Goal: Information Seeking & Learning: Learn about a topic

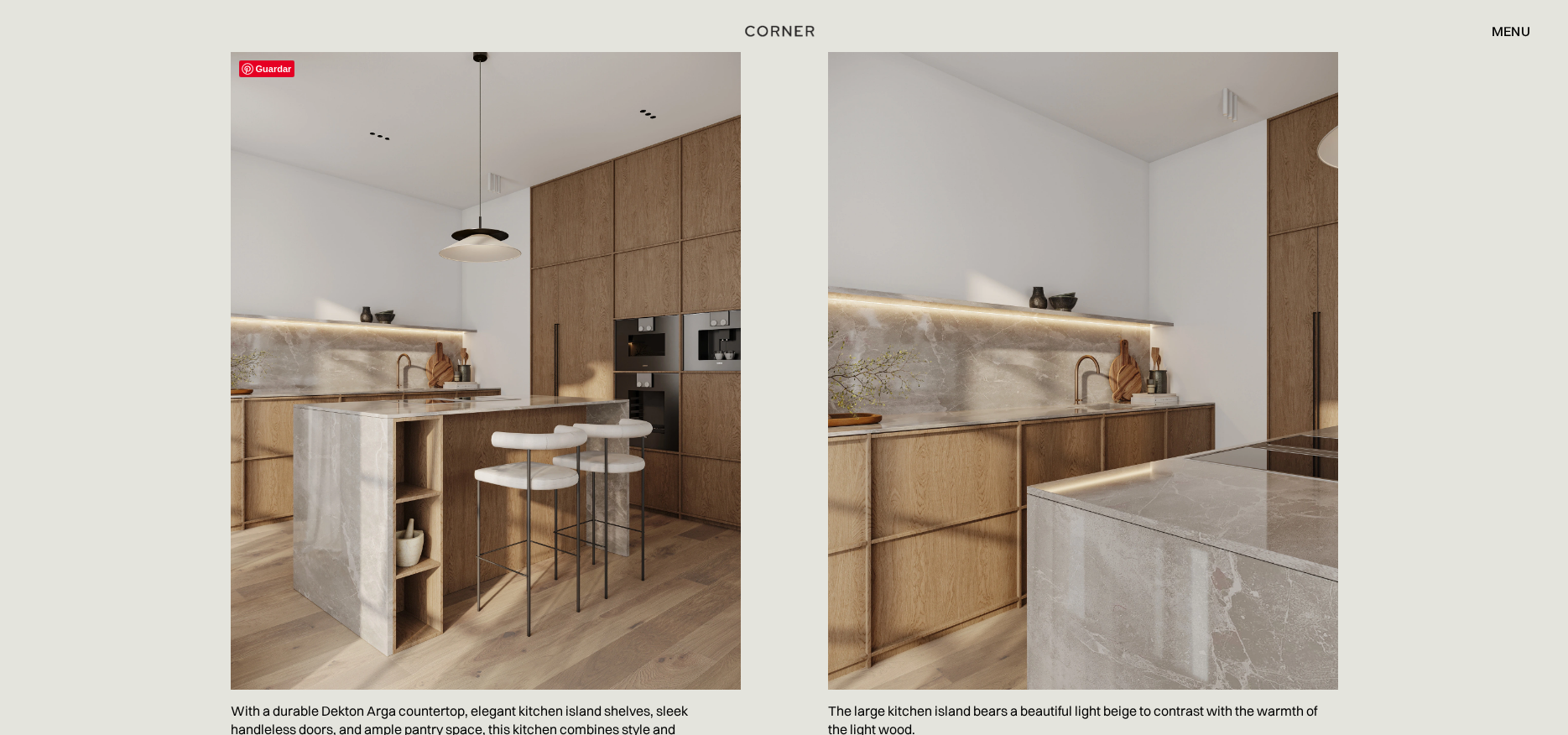
scroll to position [922, 0]
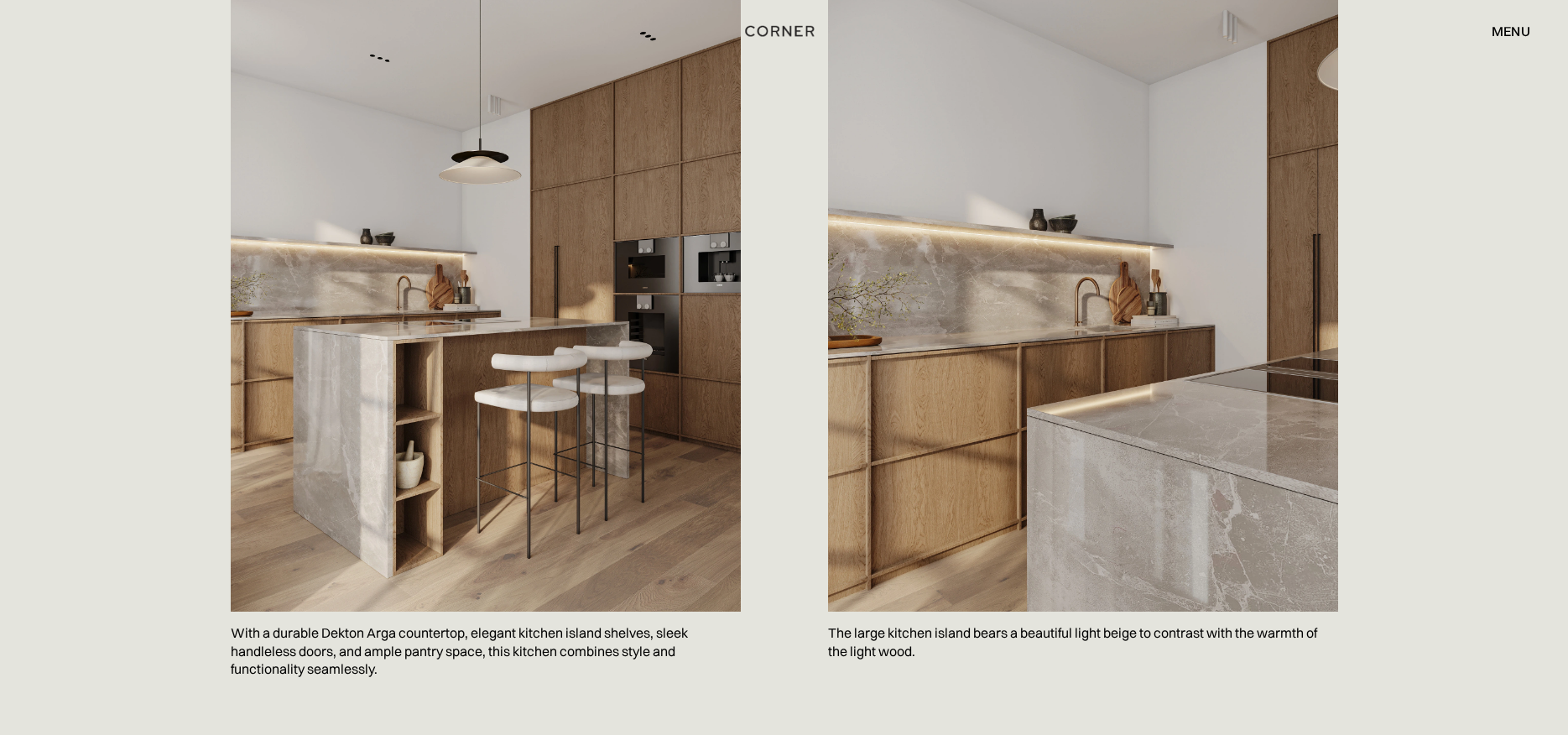
click at [1020, 372] on img at bounding box center [1083, 293] width 510 height 638
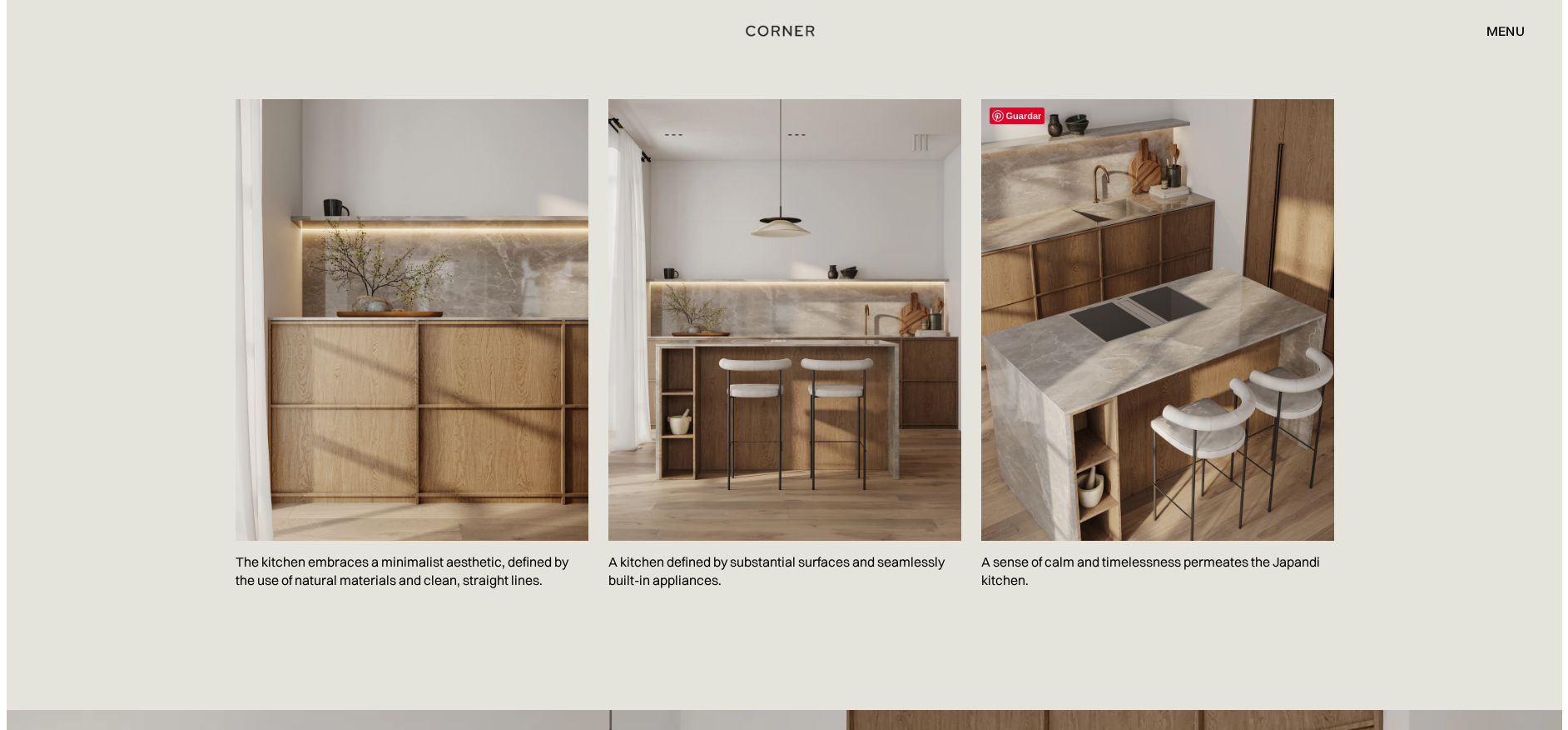
scroll to position [2498, 0]
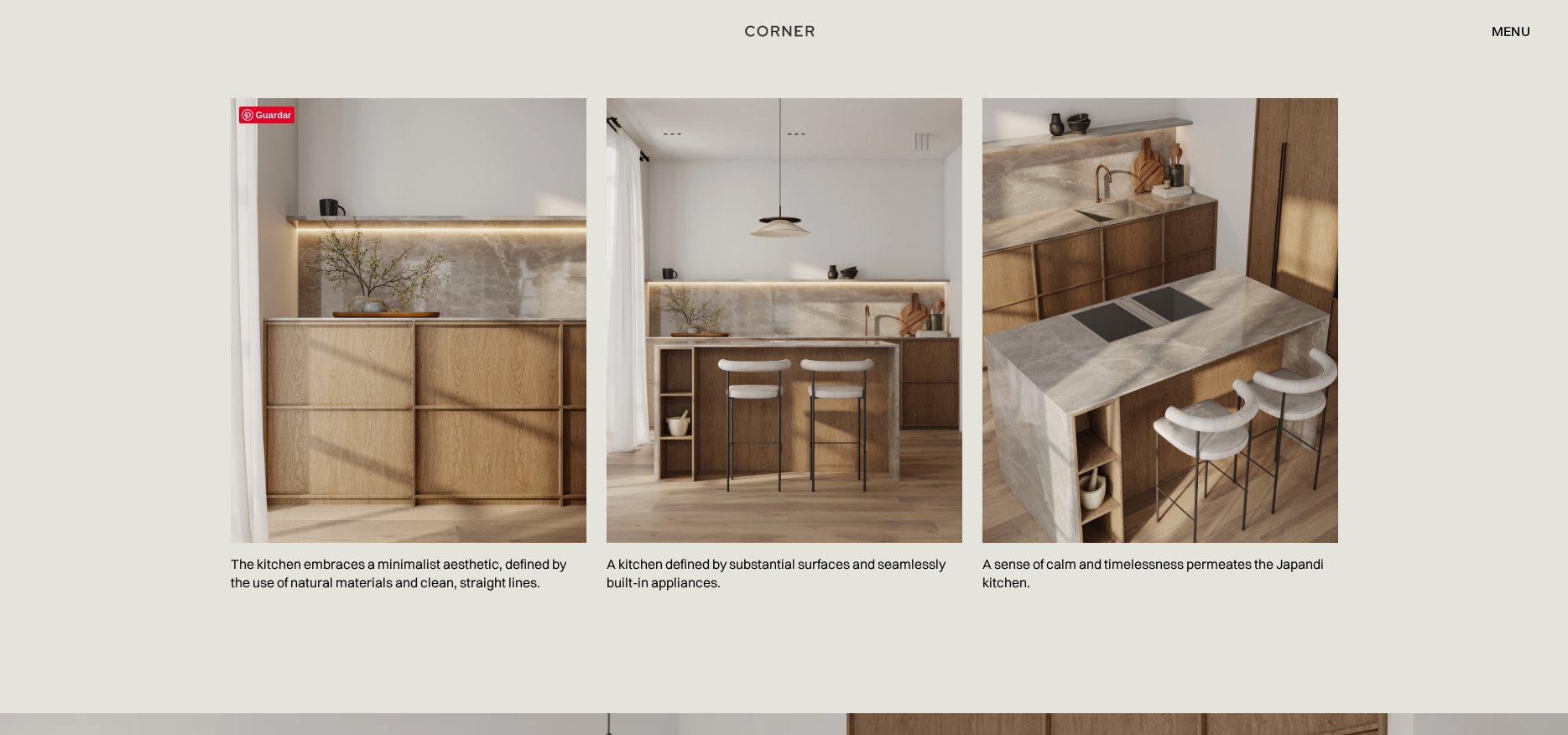
click at [273, 114] on span "Guardar" at bounding box center [267, 115] width 56 height 17
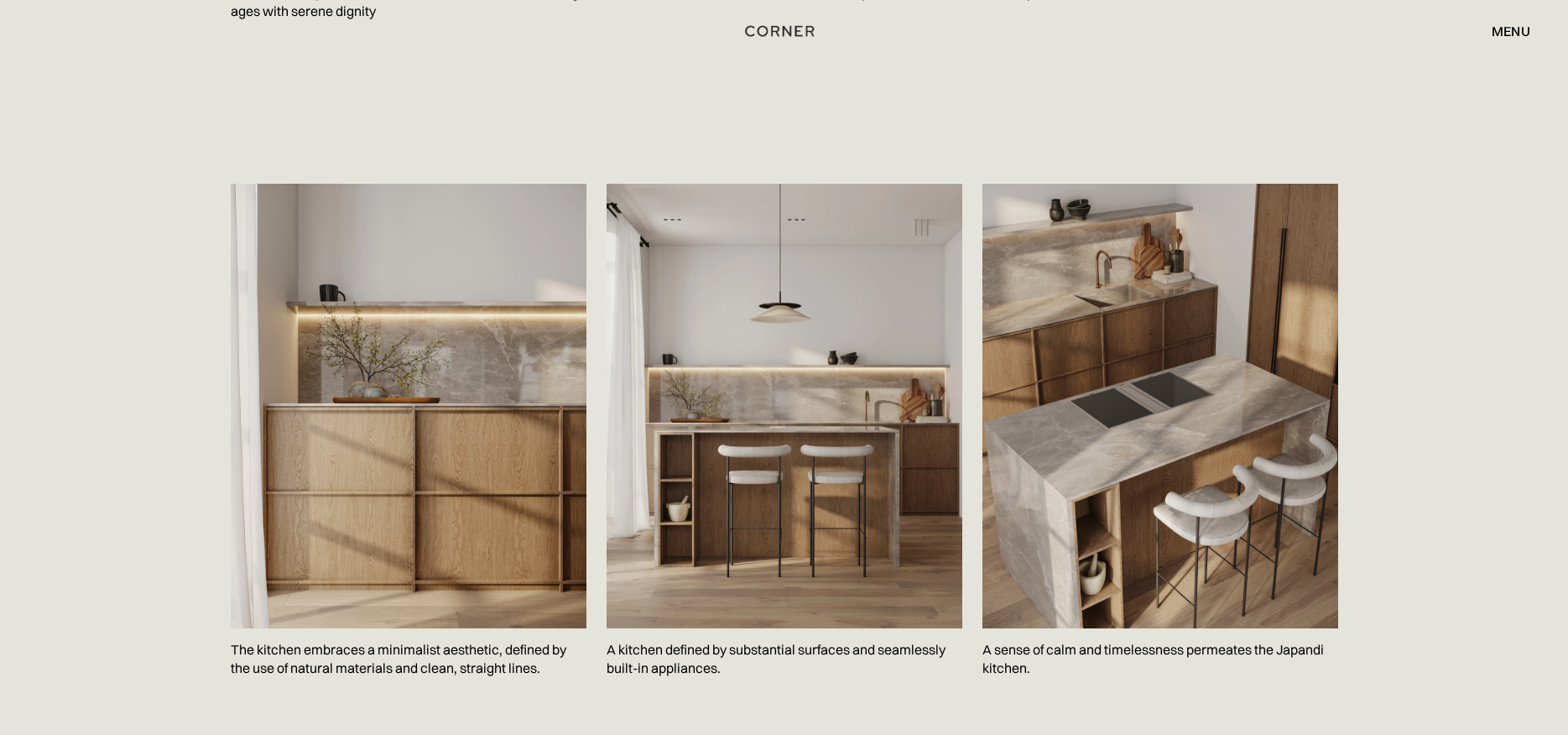
scroll to position [2432, 0]
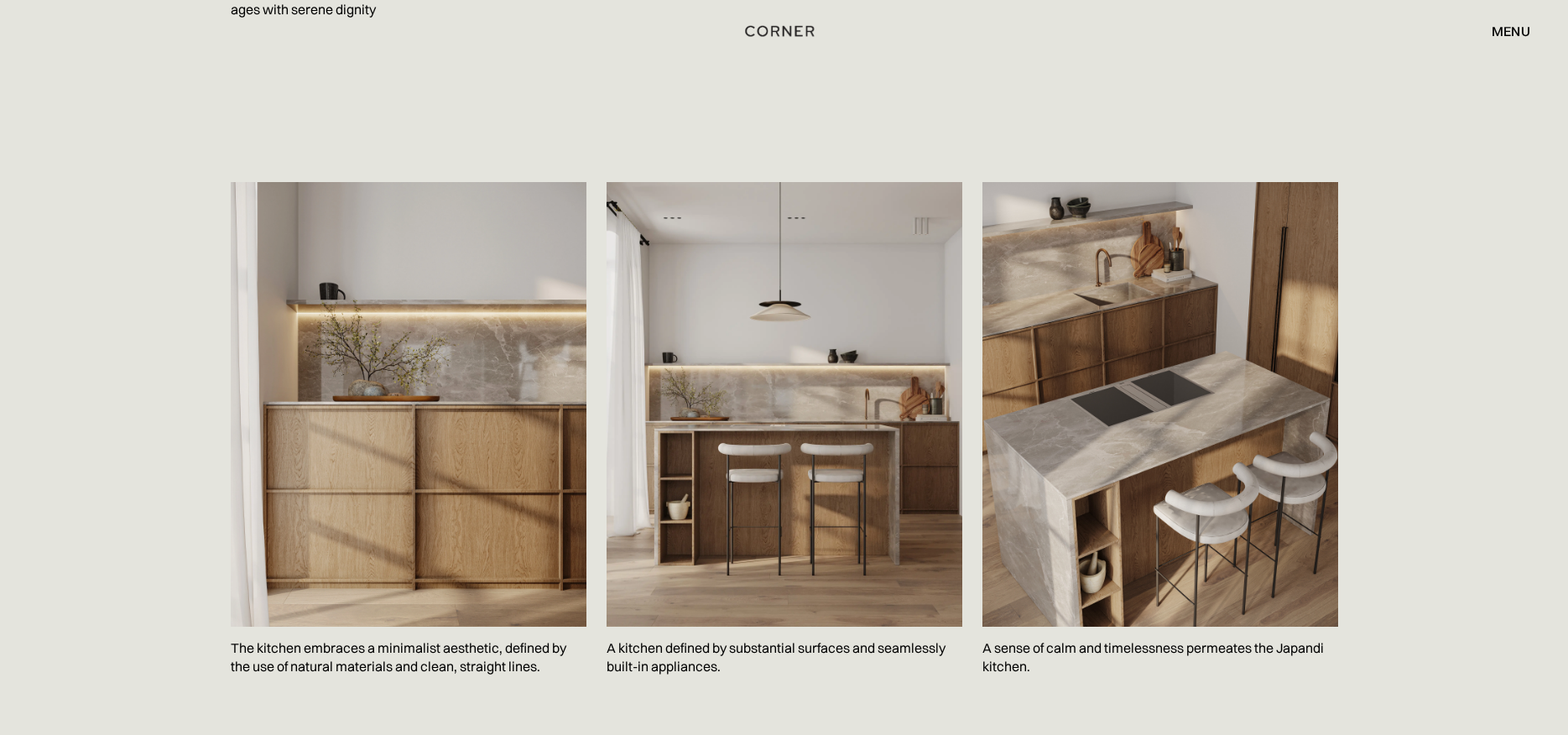
click at [1485, 189] on div "Guardar The kitchen embraces a minimalist aesthetic, defined by the use of natu…" at bounding box center [784, 468] width 1568 height 656
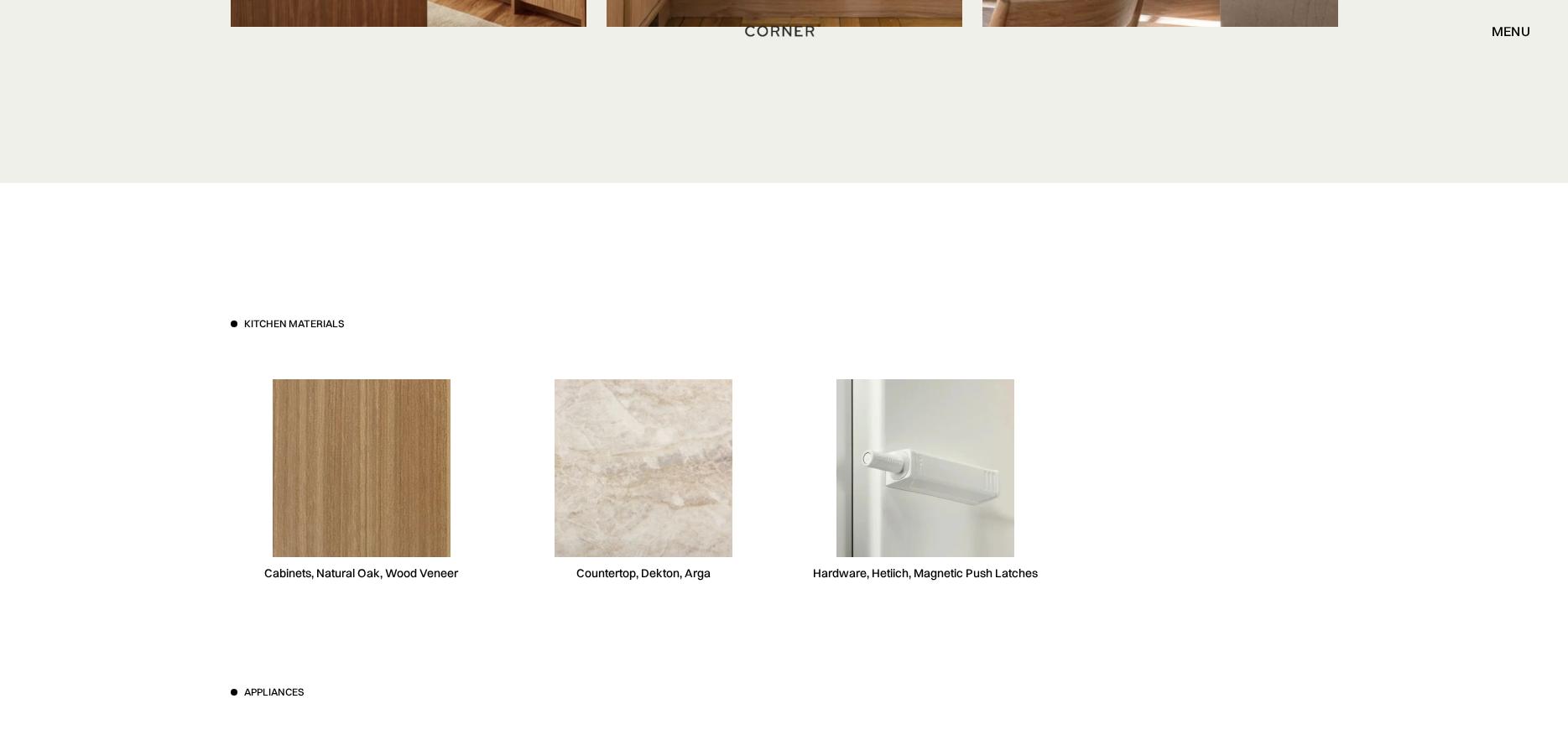
scroll to position [4444, 0]
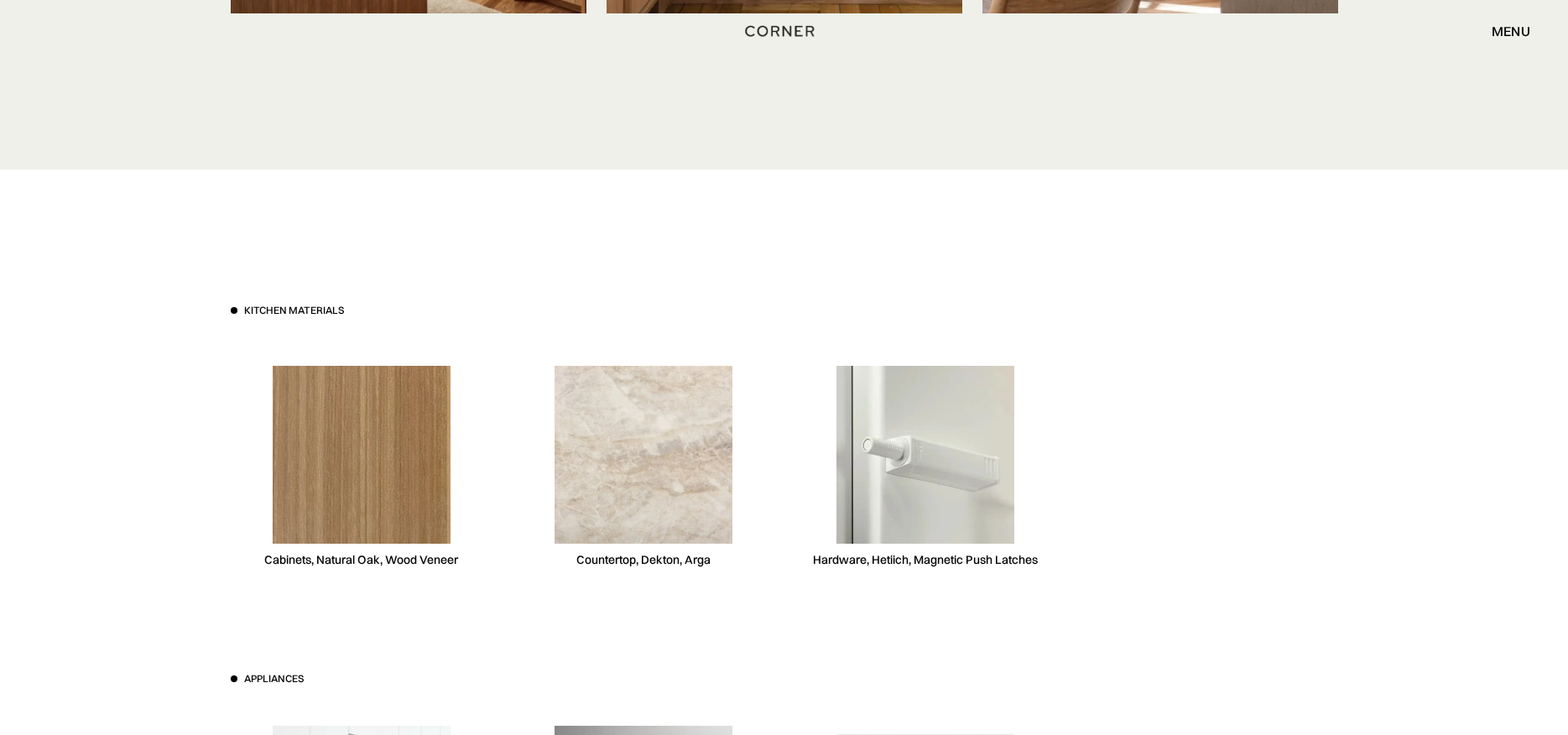
click at [1205, 460] on div at bounding box center [1207, 466] width 262 height 258
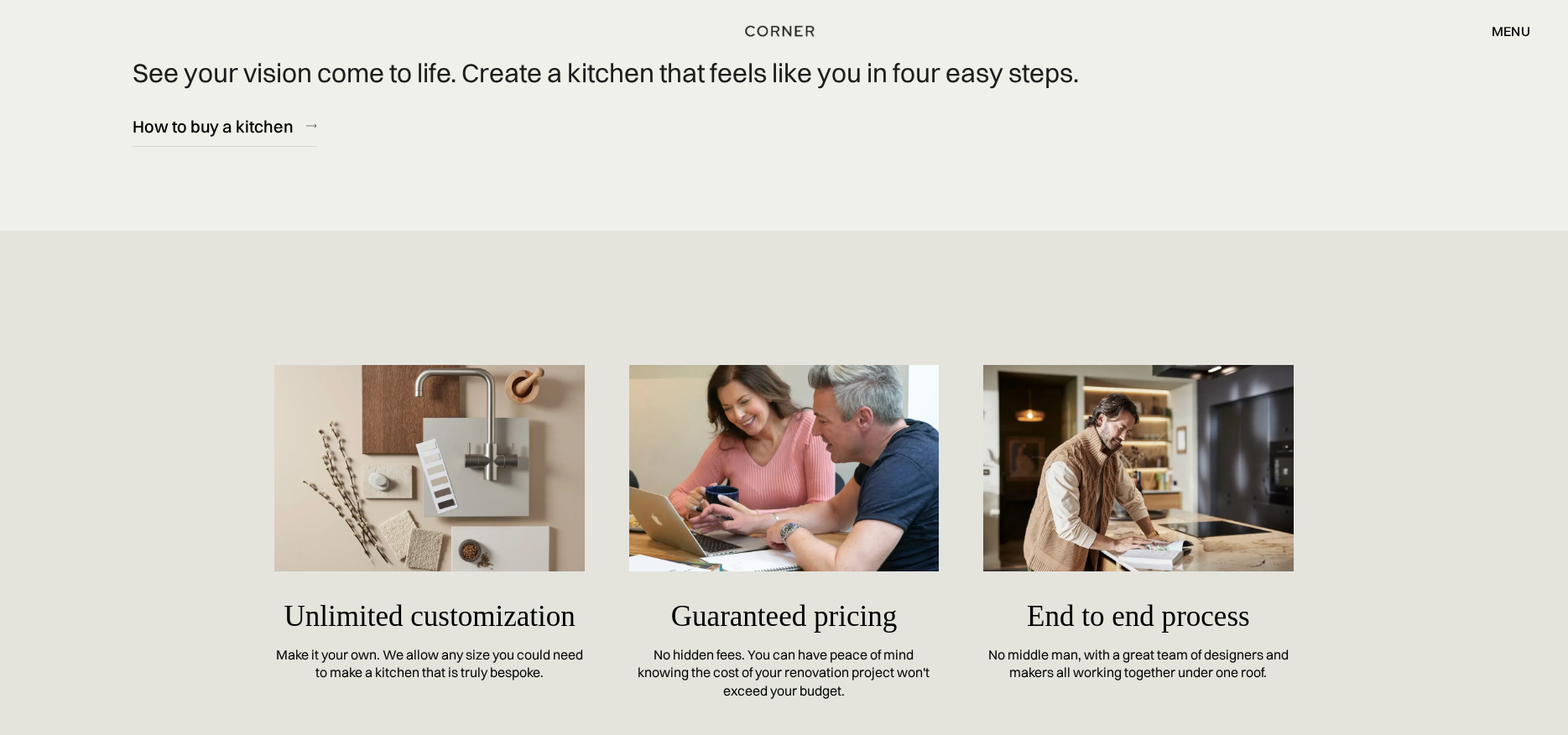
scroll to position [6876, 0]
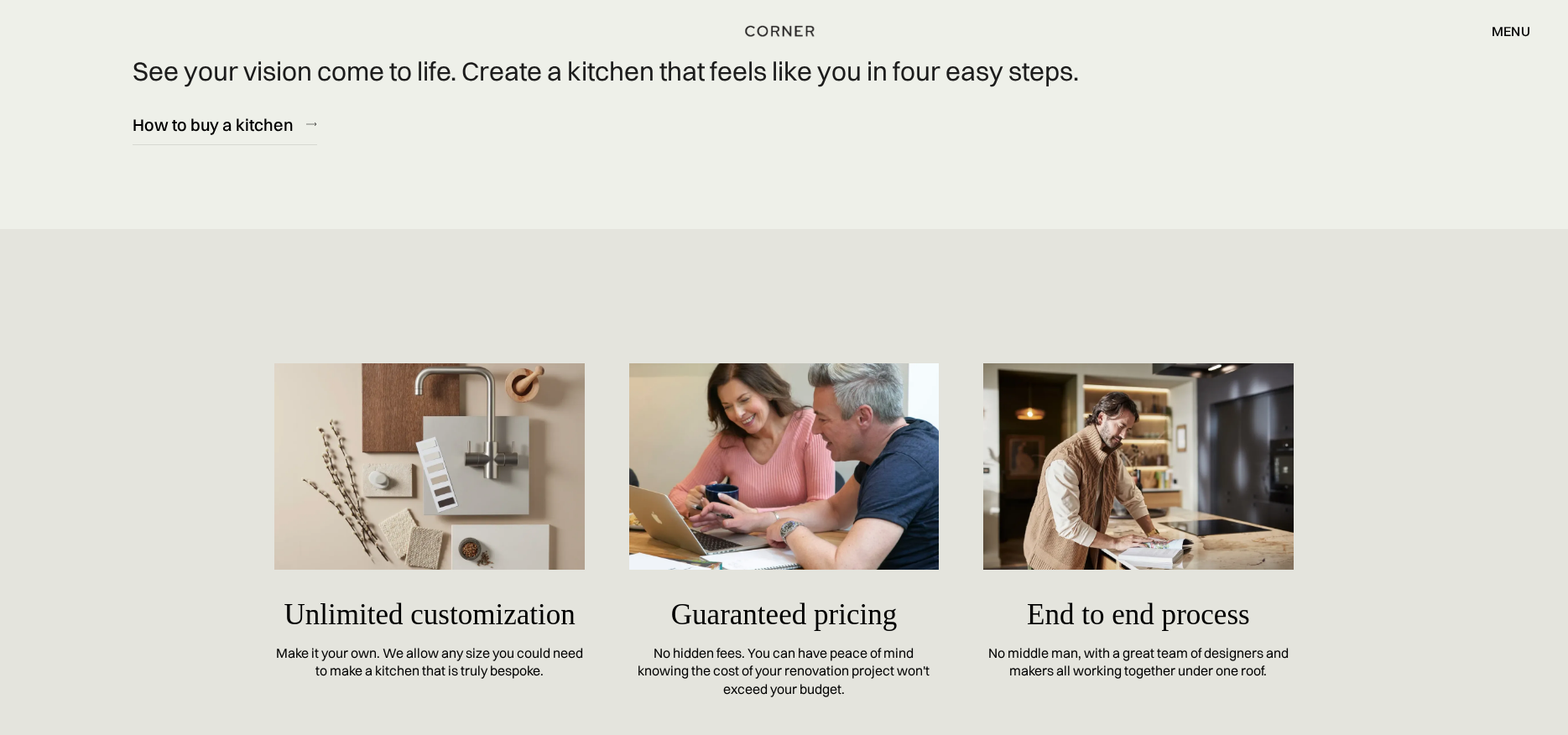
click at [1520, 34] on div "menu" at bounding box center [1510, 31] width 39 height 13
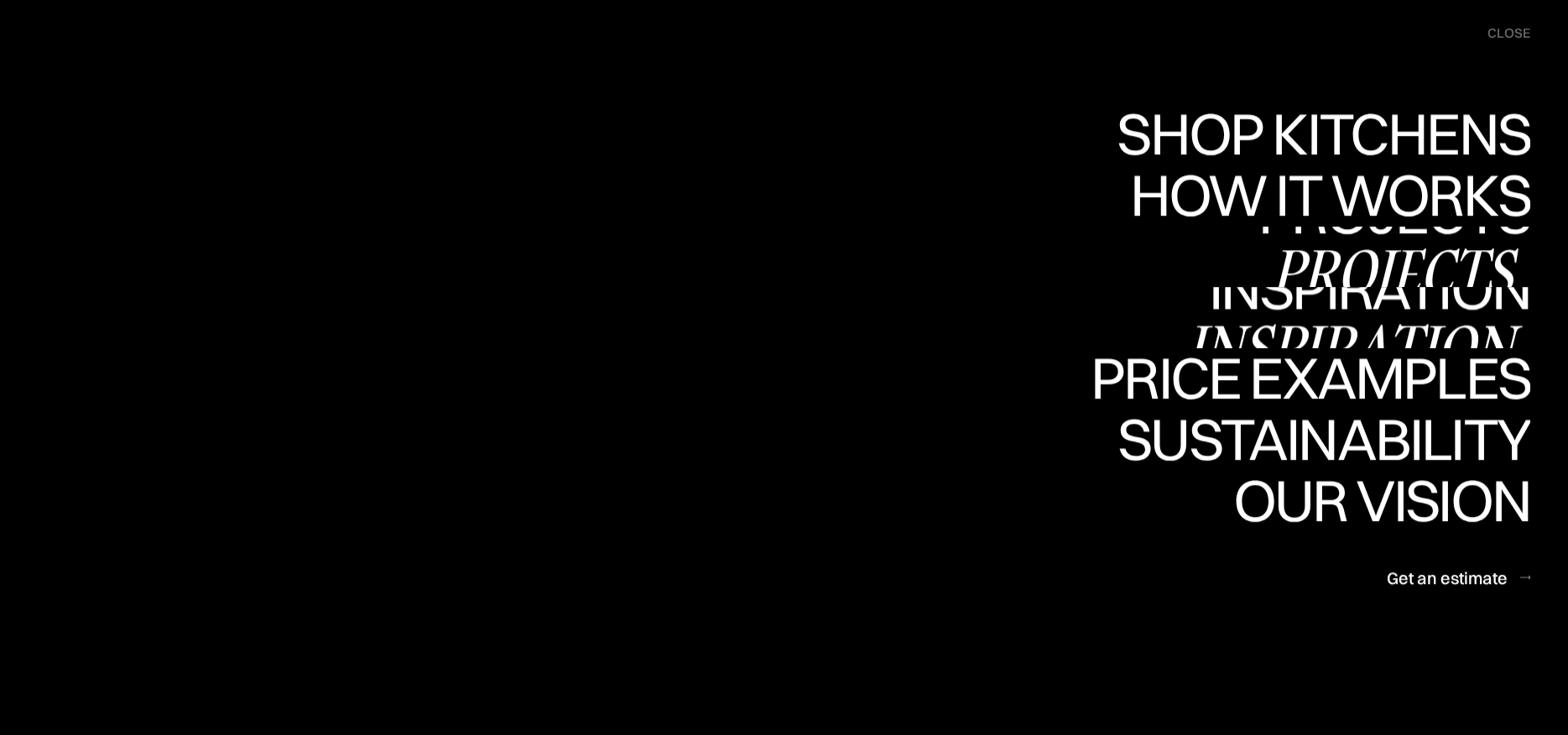
click at [1421, 318] on div "Inspiration" at bounding box center [1358, 347] width 344 height 59
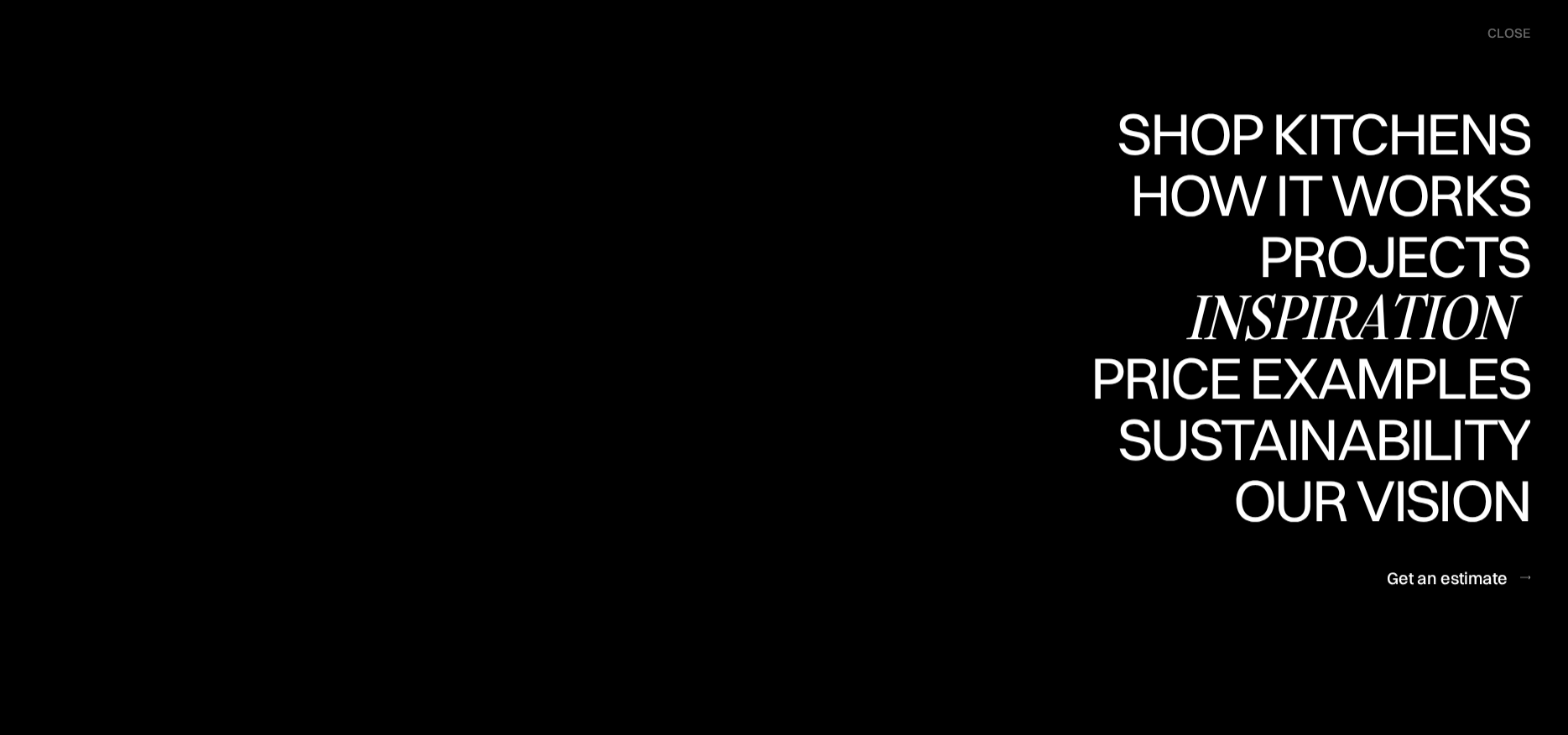
click at [1419, 319] on div "Inspiration" at bounding box center [1358, 317] width 344 height 59
click at [1395, 321] on div "Inspiration" at bounding box center [1358, 317] width 344 height 59
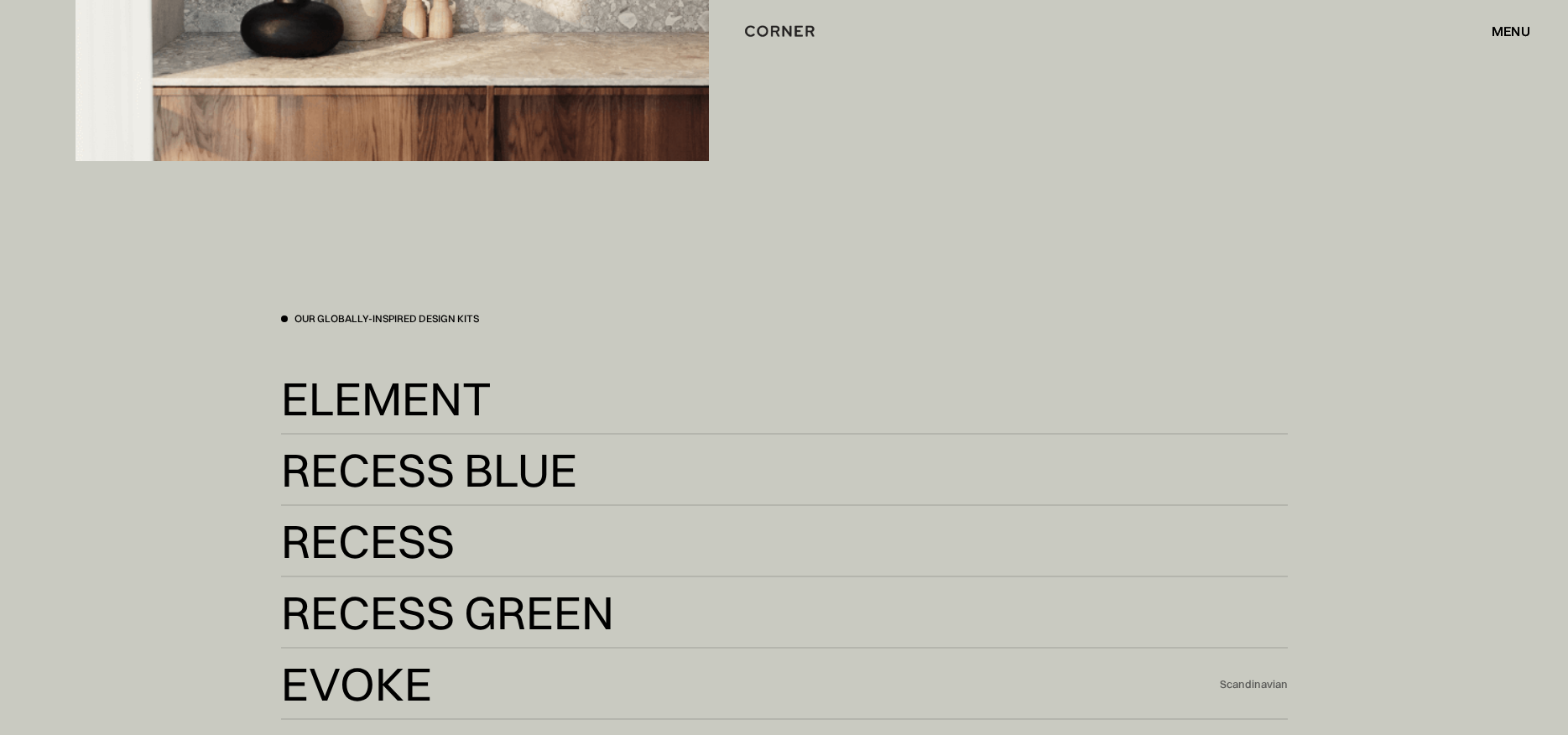
scroll to position [3354, 0]
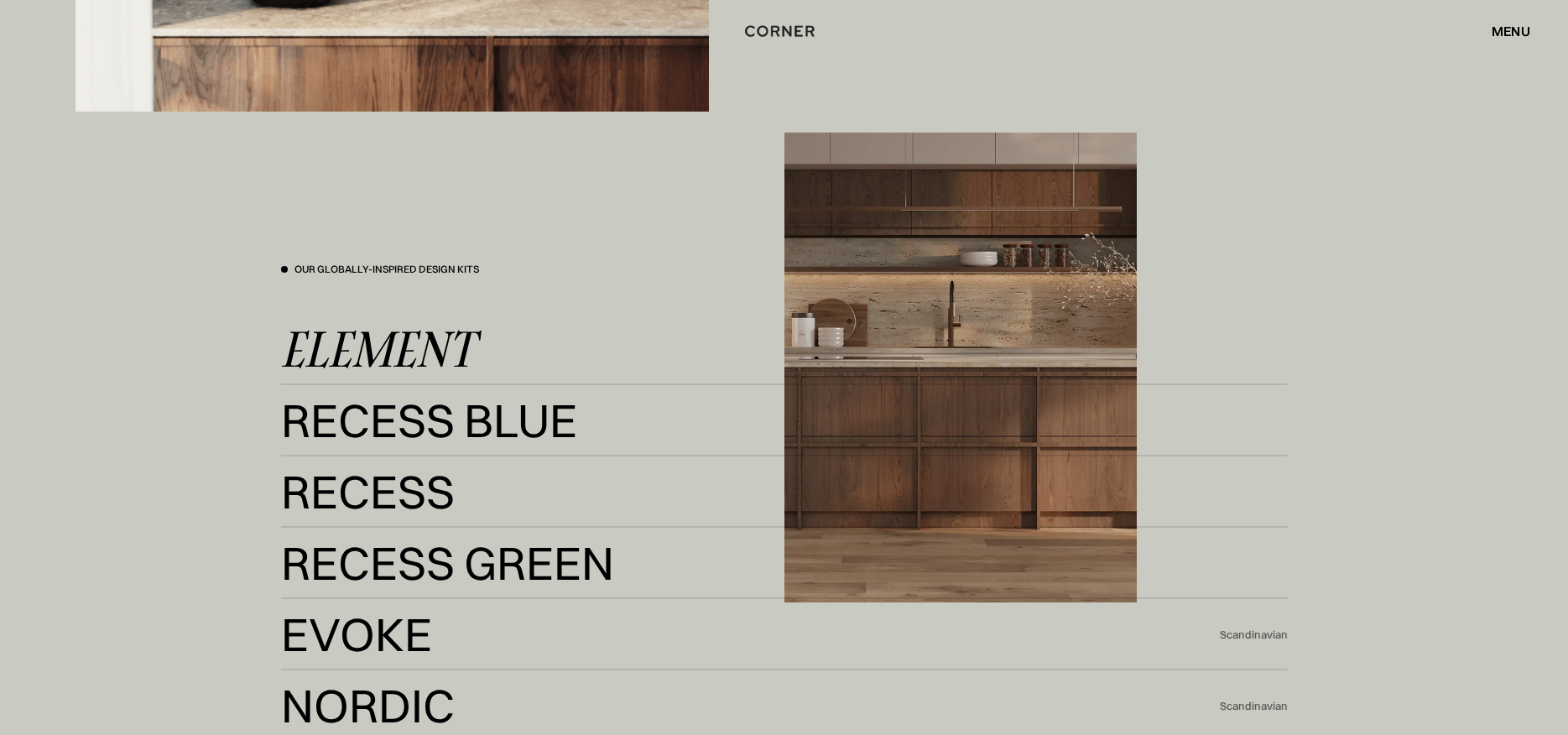
click at [384, 351] on div "Element" at bounding box center [378, 348] width 193 height 41
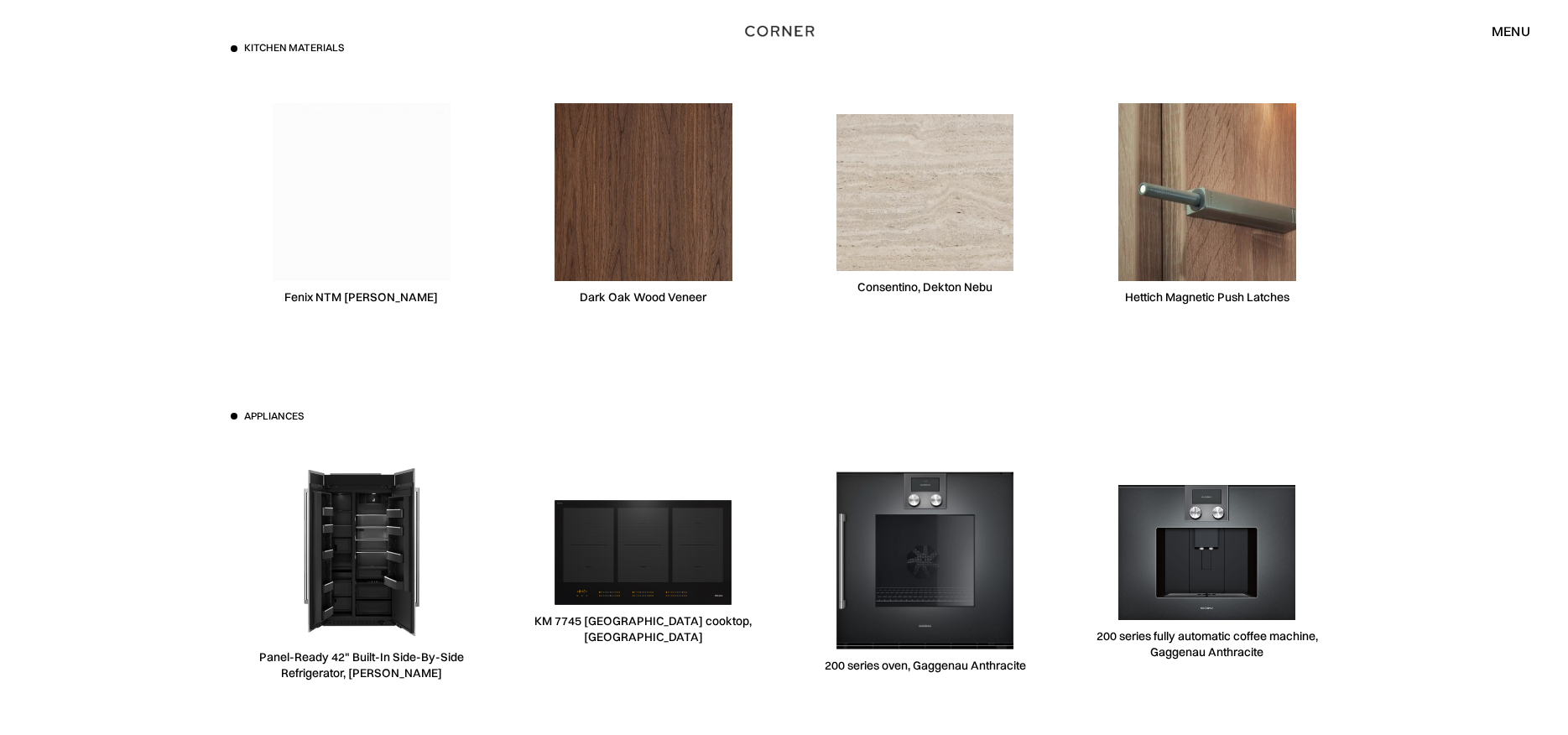
scroll to position [4947, 0]
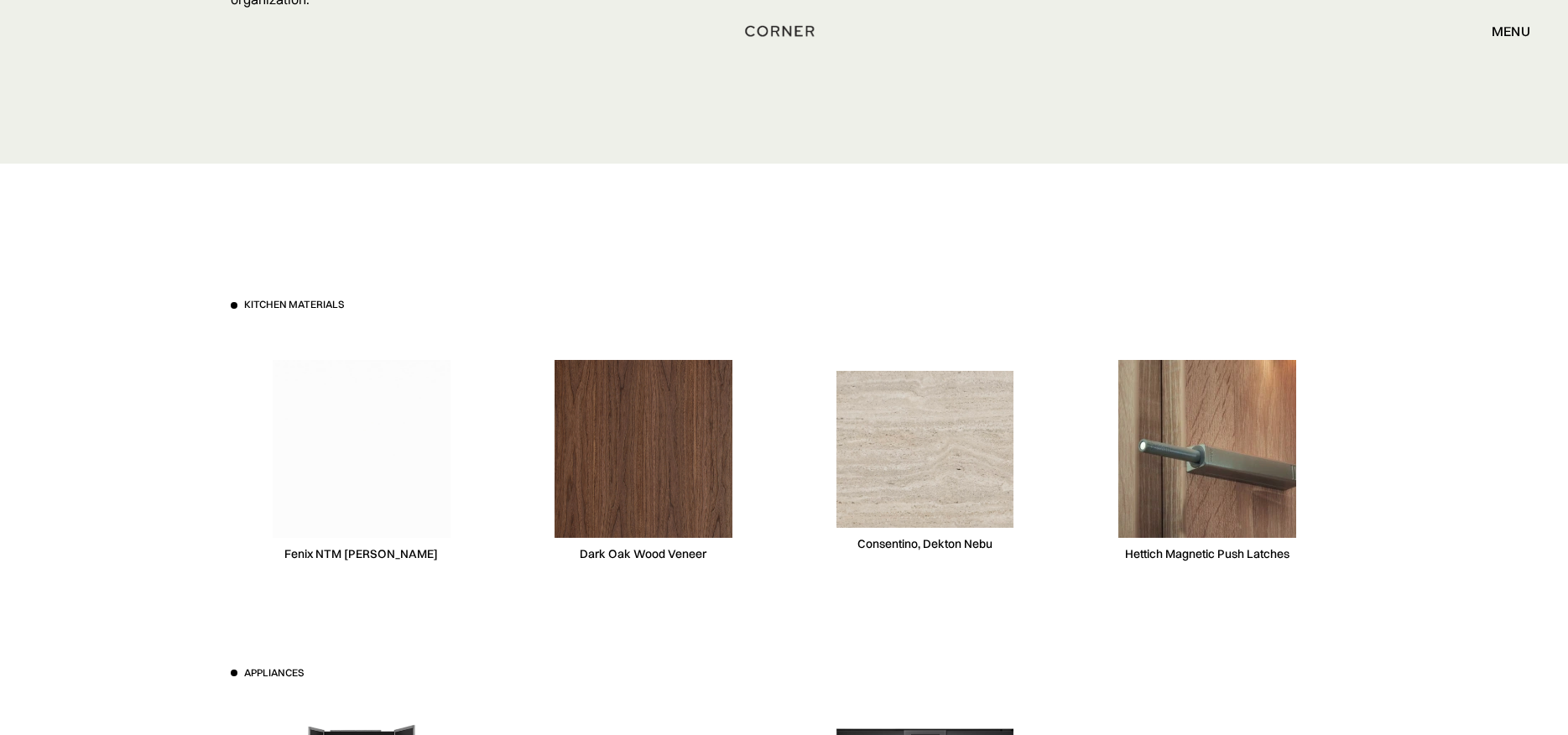
click at [1503, 31] on div "menu" at bounding box center [1510, 31] width 39 height 13
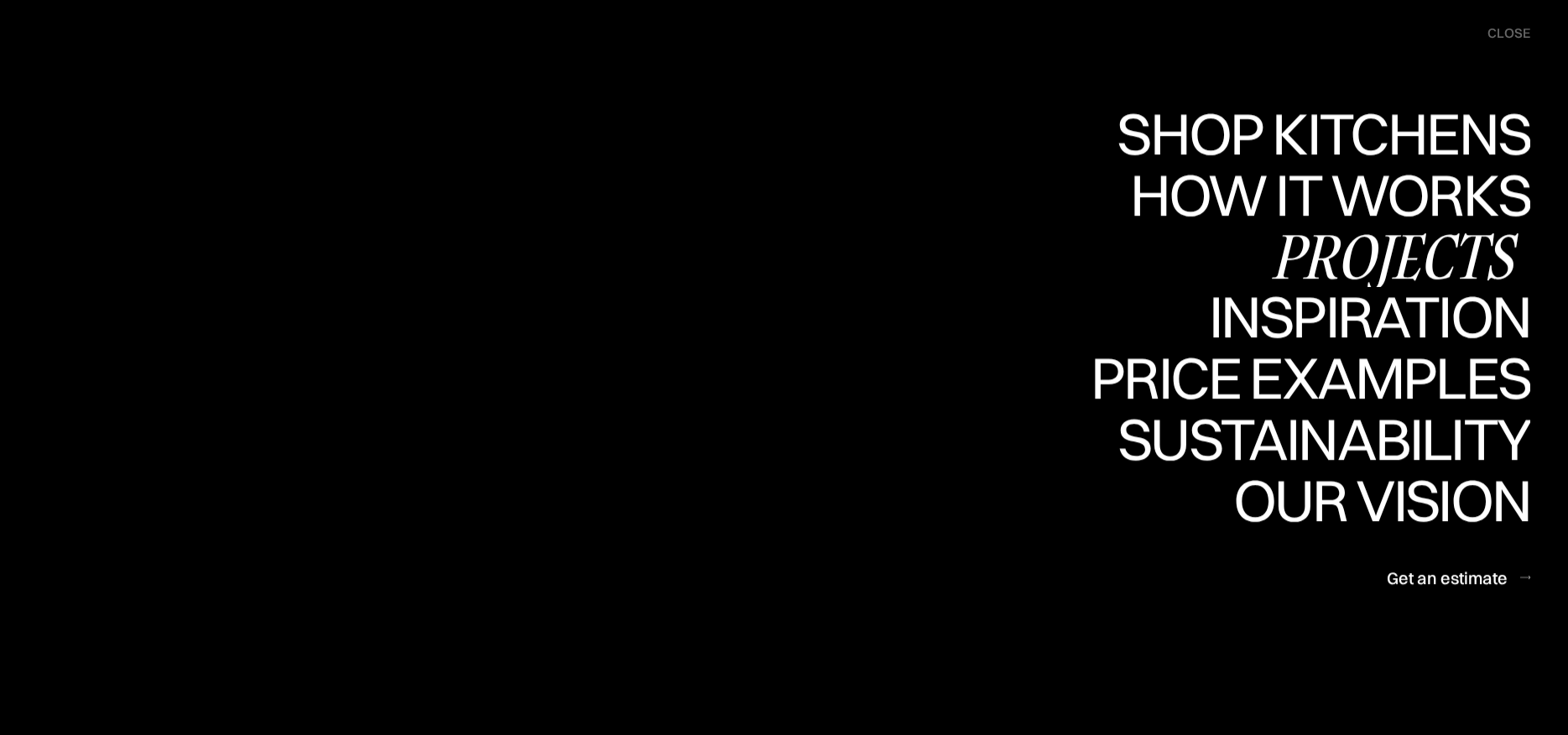
click at [1438, 258] on div "Projects" at bounding box center [1394, 255] width 272 height 59
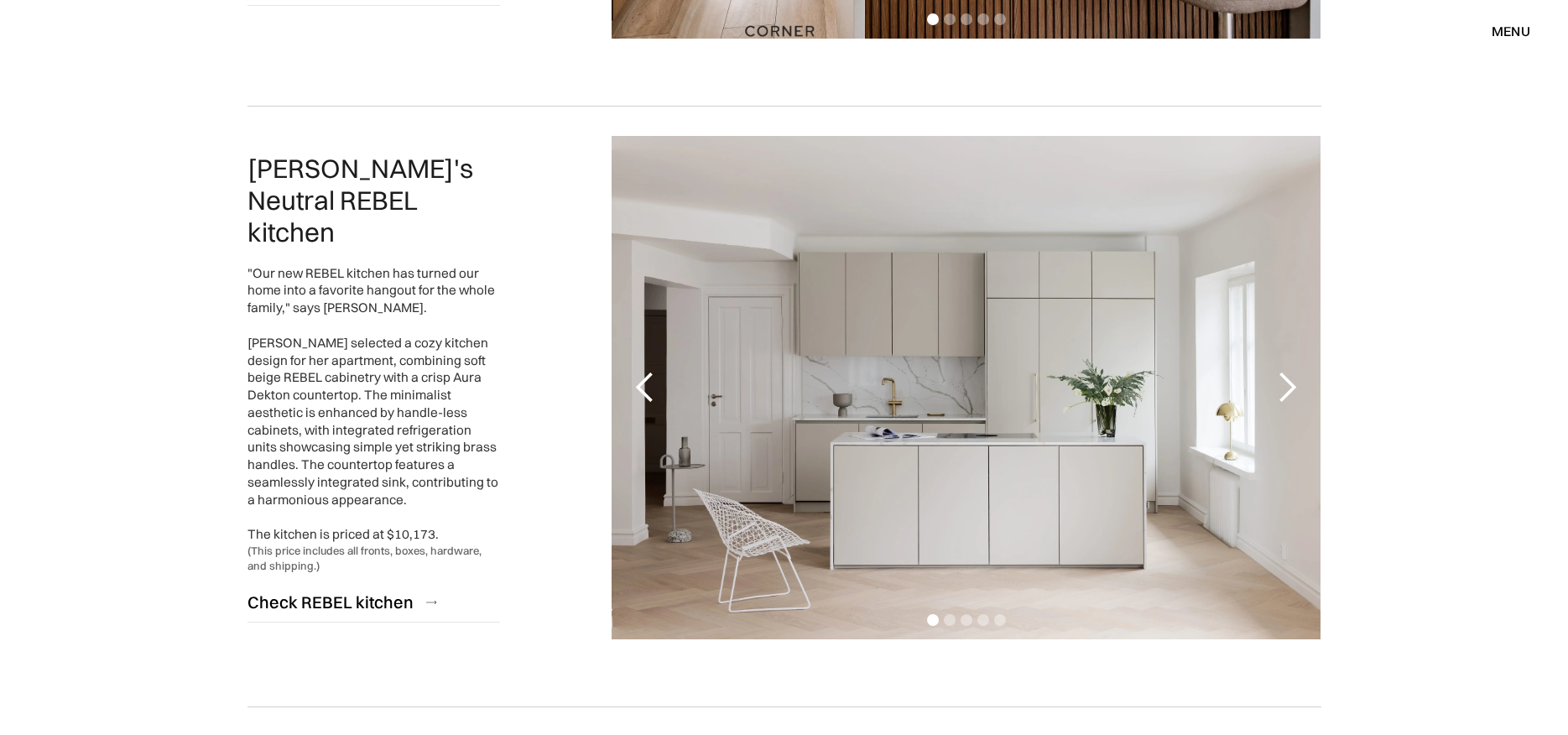
scroll to position [2515, 0]
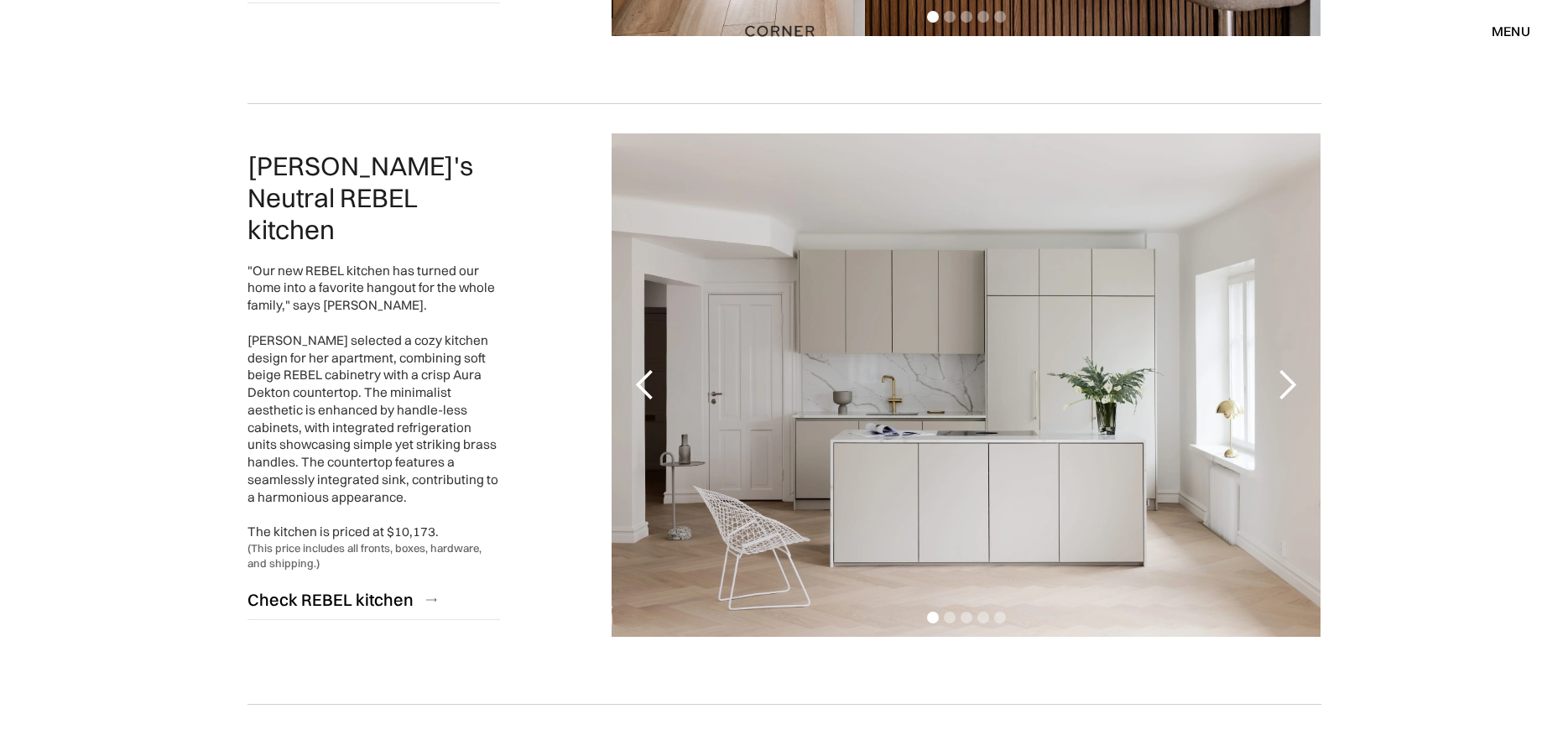
click at [1294, 380] on div "next slide" at bounding box center [1286, 384] width 33 height 33
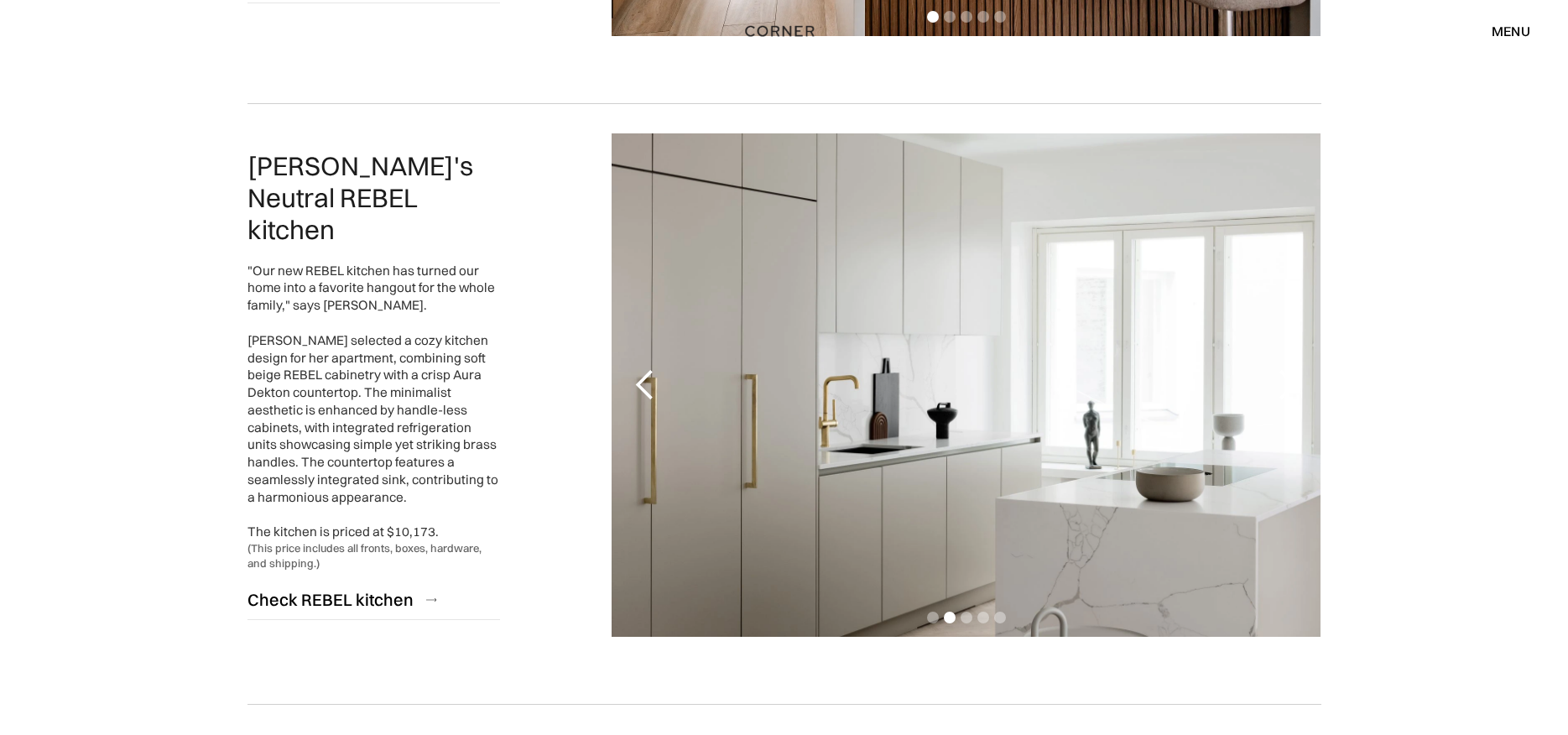
click at [1294, 380] on div "next slide" at bounding box center [1286, 384] width 33 height 33
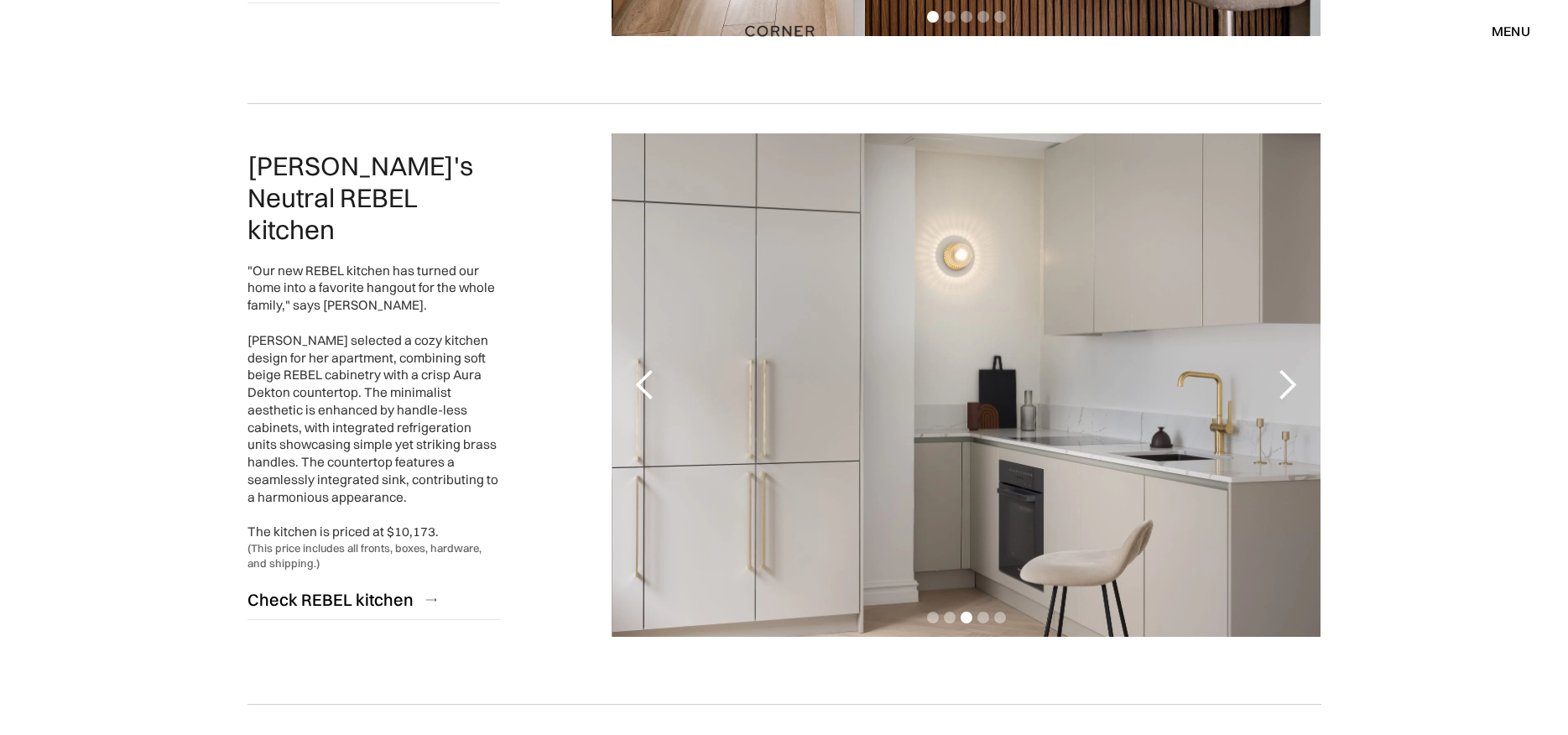
click at [1294, 380] on div "next slide" at bounding box center [1286, 384] width 33 height 33
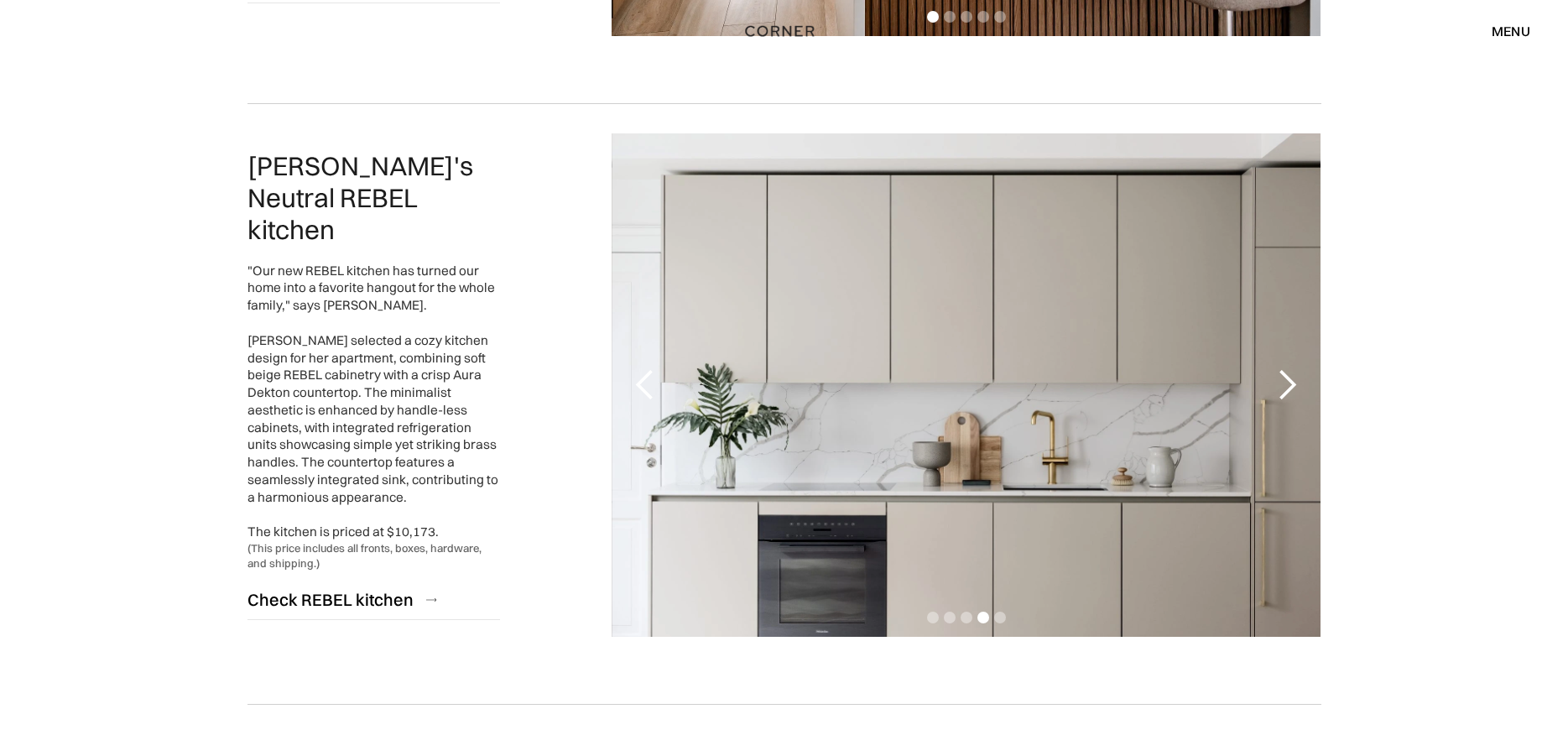
click at [1294, 380] on div "next slide" at bounding box center [1286, 384] width 33 height 33
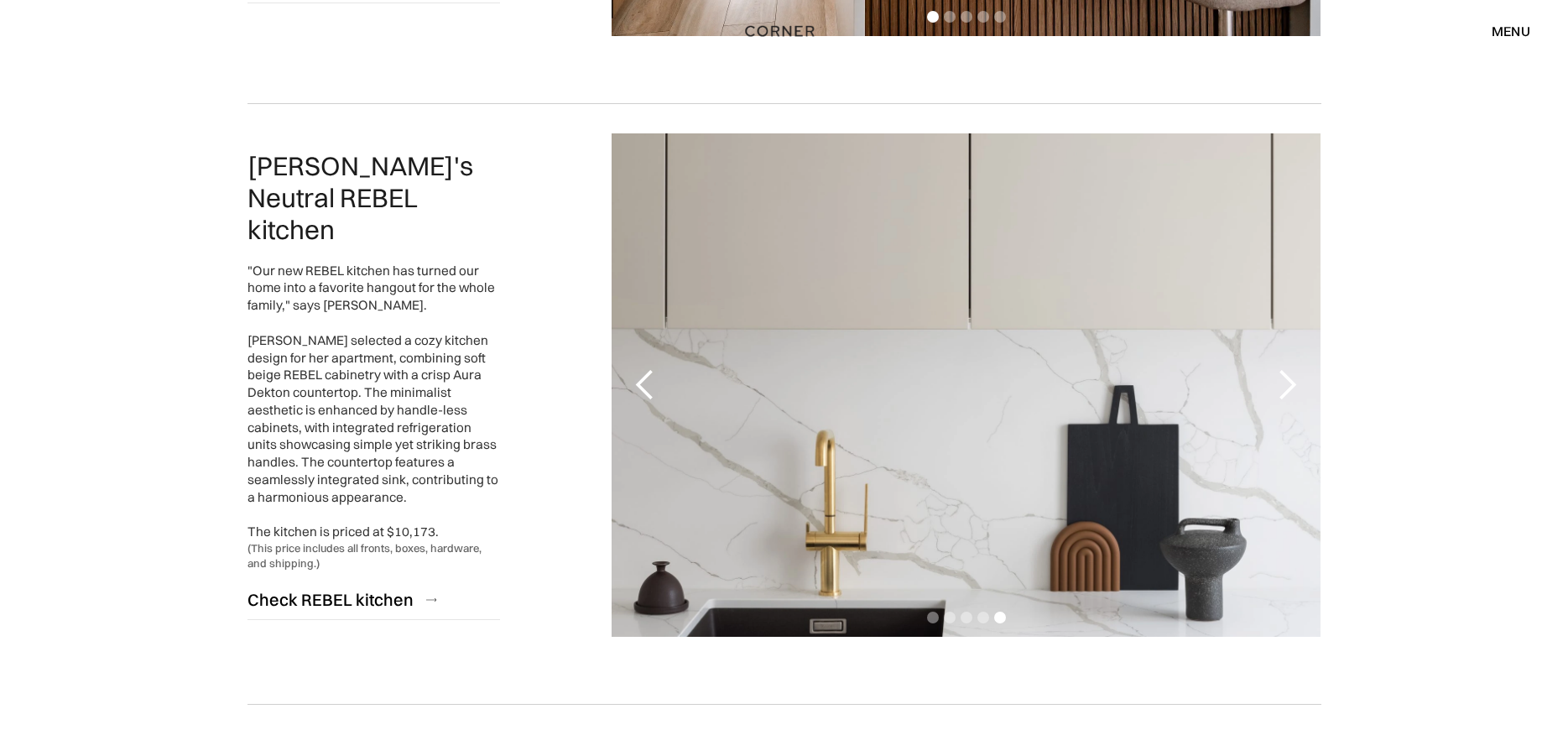
click at [1294, 380] on div "next slide" at bounding box center [1286, 384] width 33 height 33
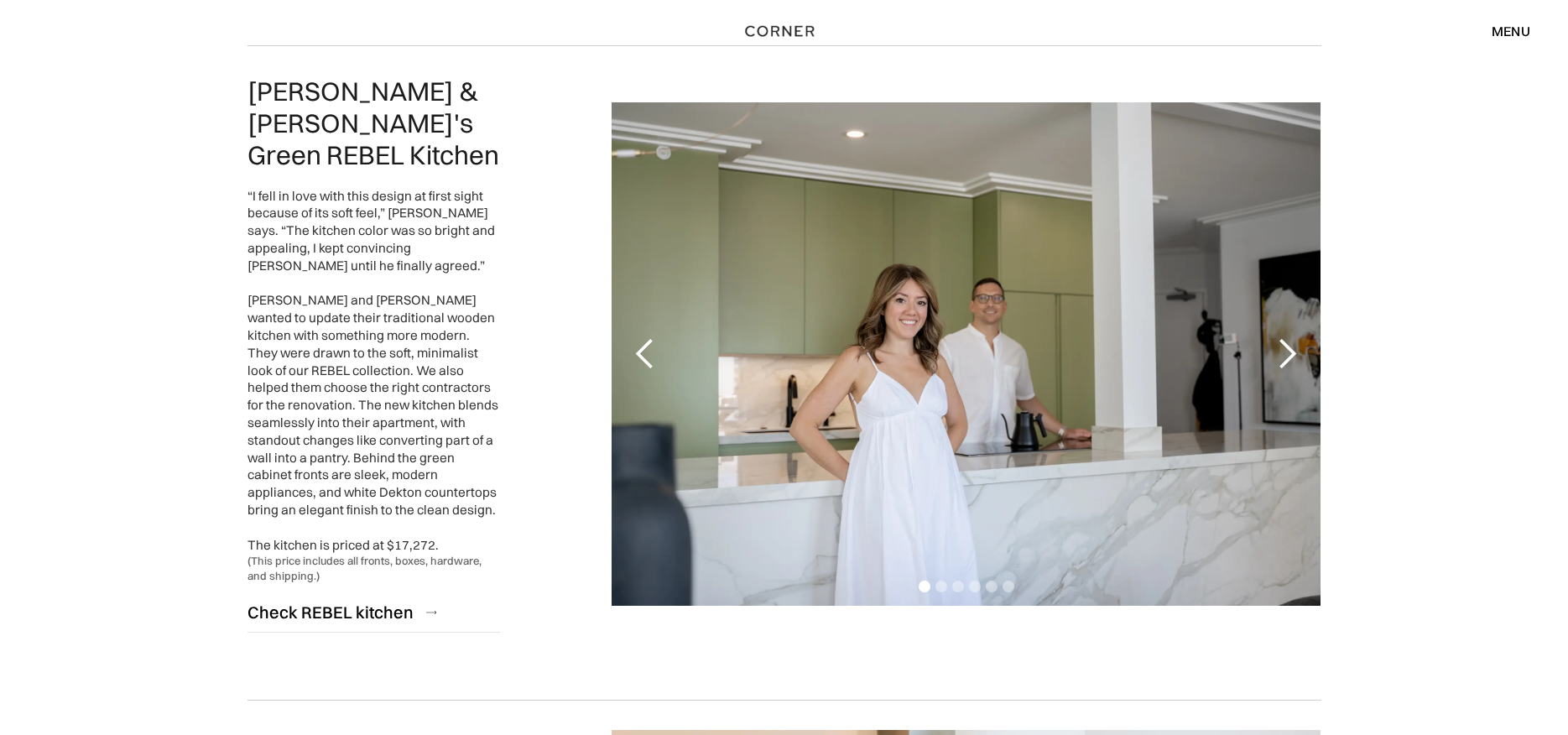
scroll to position [3186, 0]
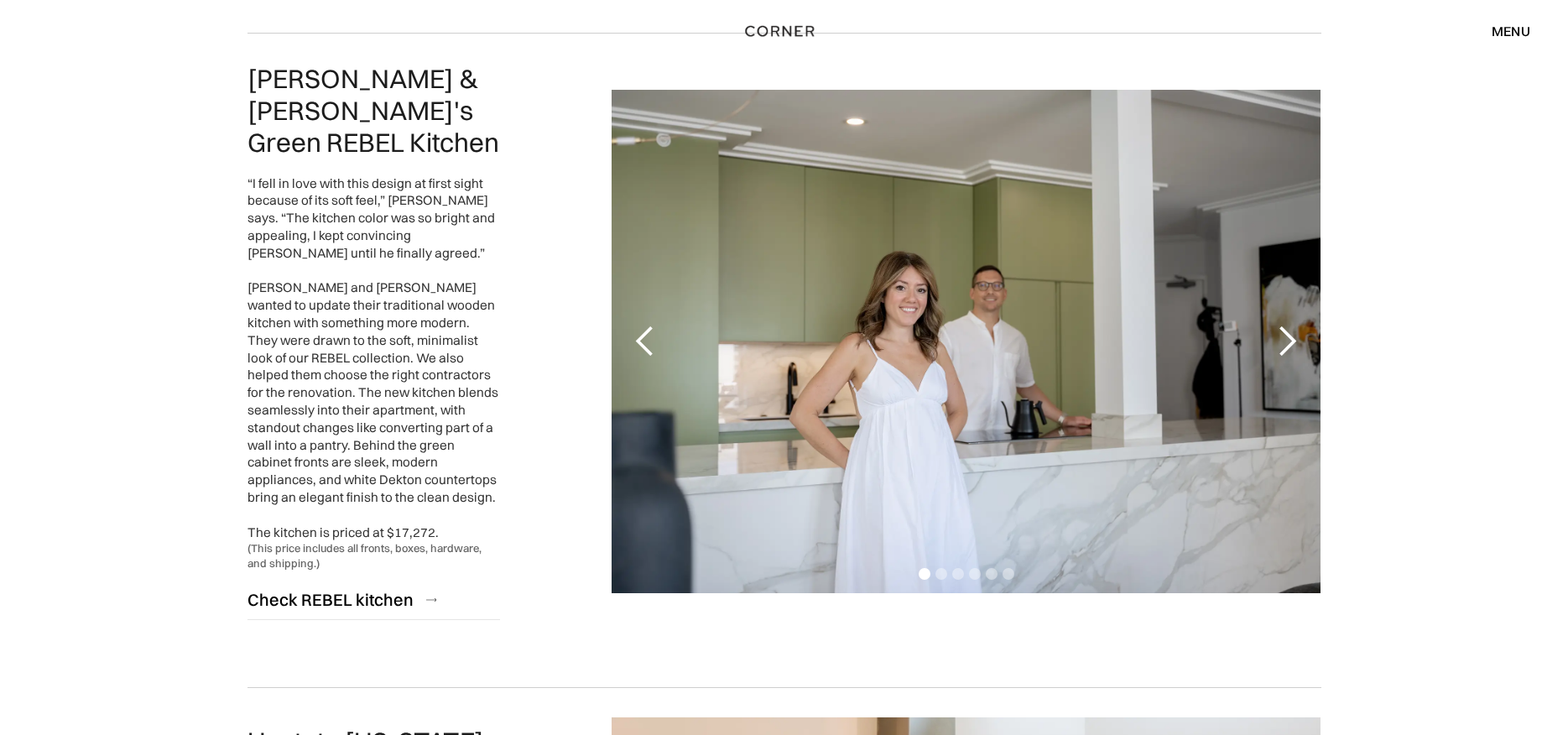
click at [1290, 324] on div "next slide" at bounding box center [1286, 341] width 33 height 33
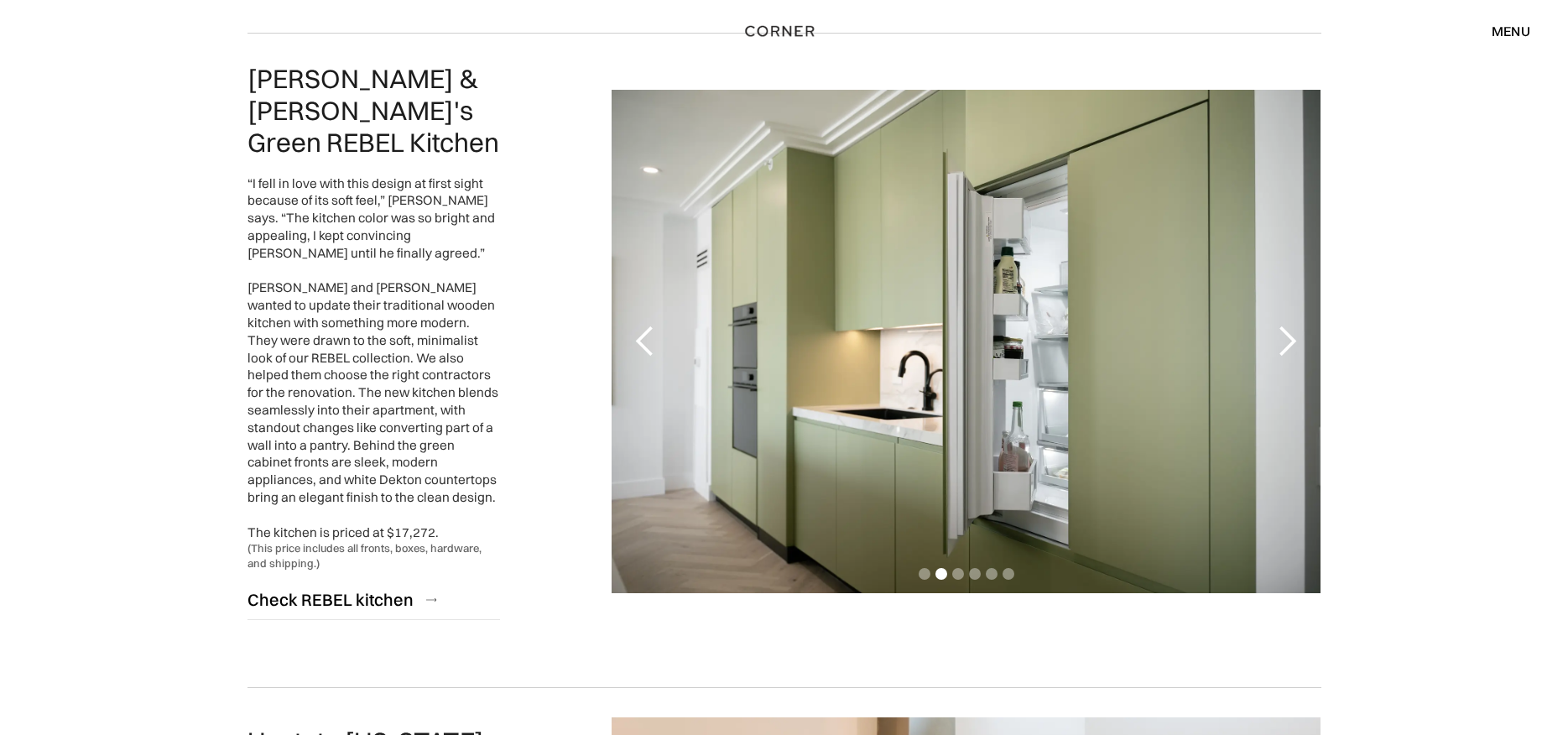
click at [1283, 324] on div "next slide" at bounding box center [1286, 341] width 33 height 33
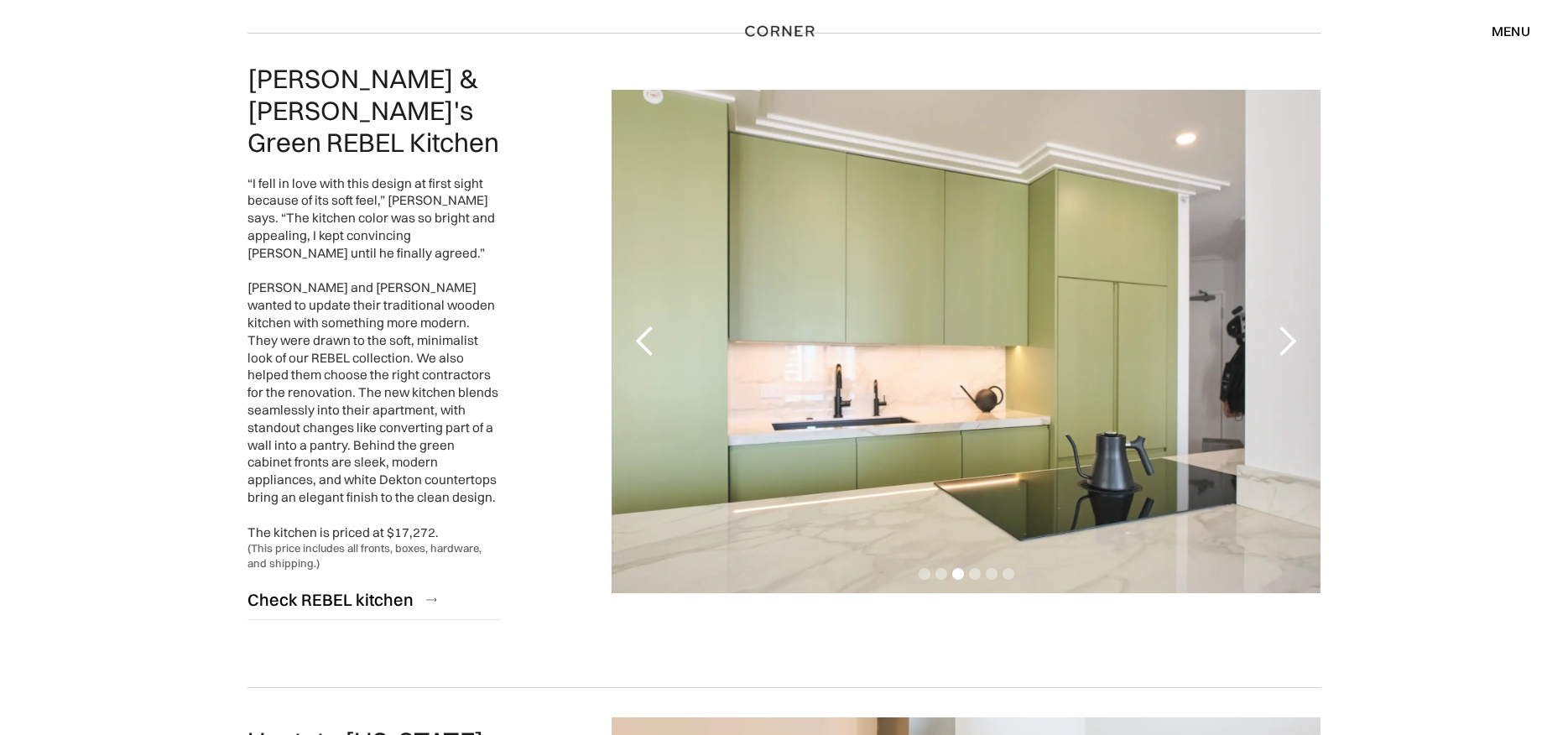
click at [1283, 324] on div "next slide" at bounding box center [1286, 341] width 33 height 33
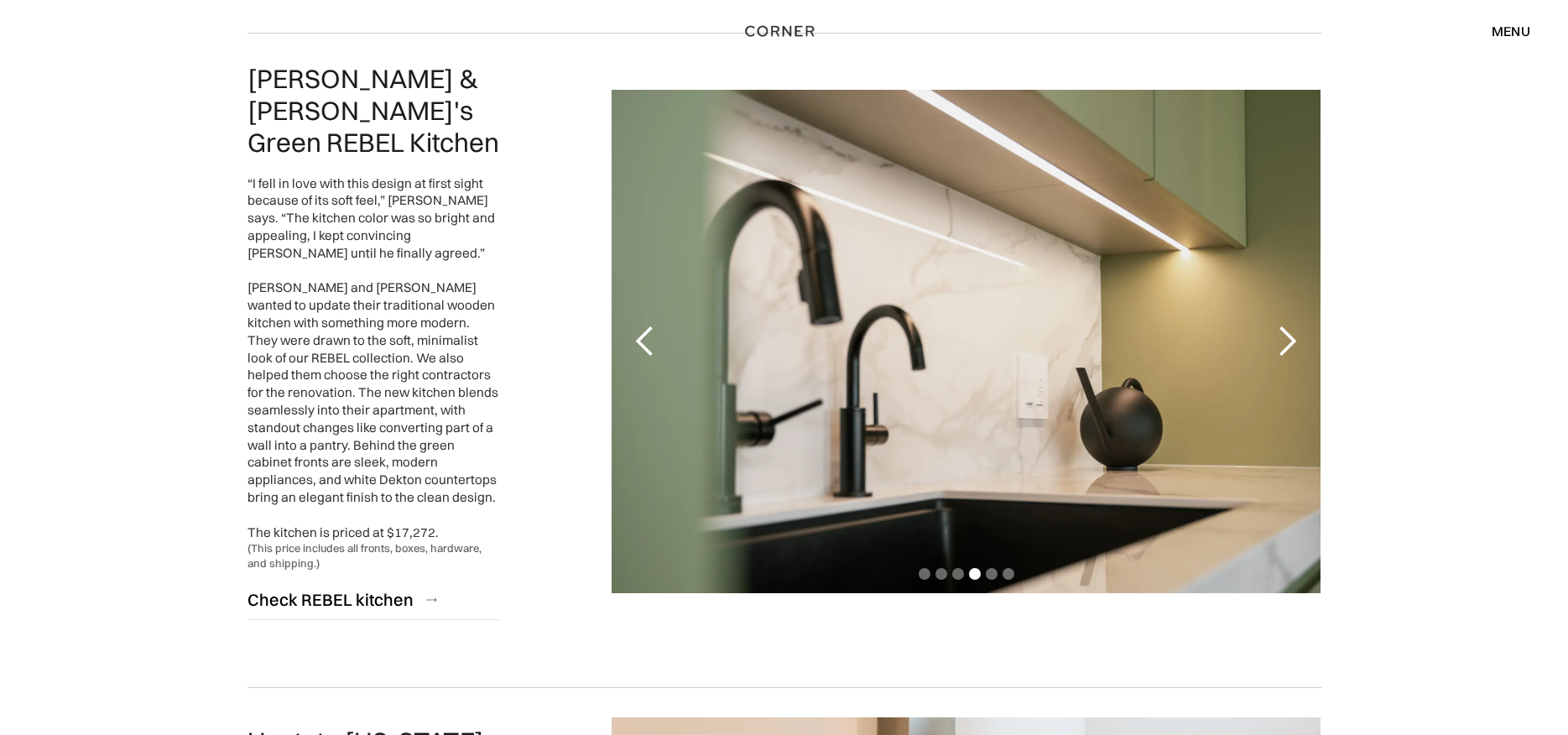
click at [1283, 324] on div "next slide" at bounding box center [1286, 341] width 33 height 33
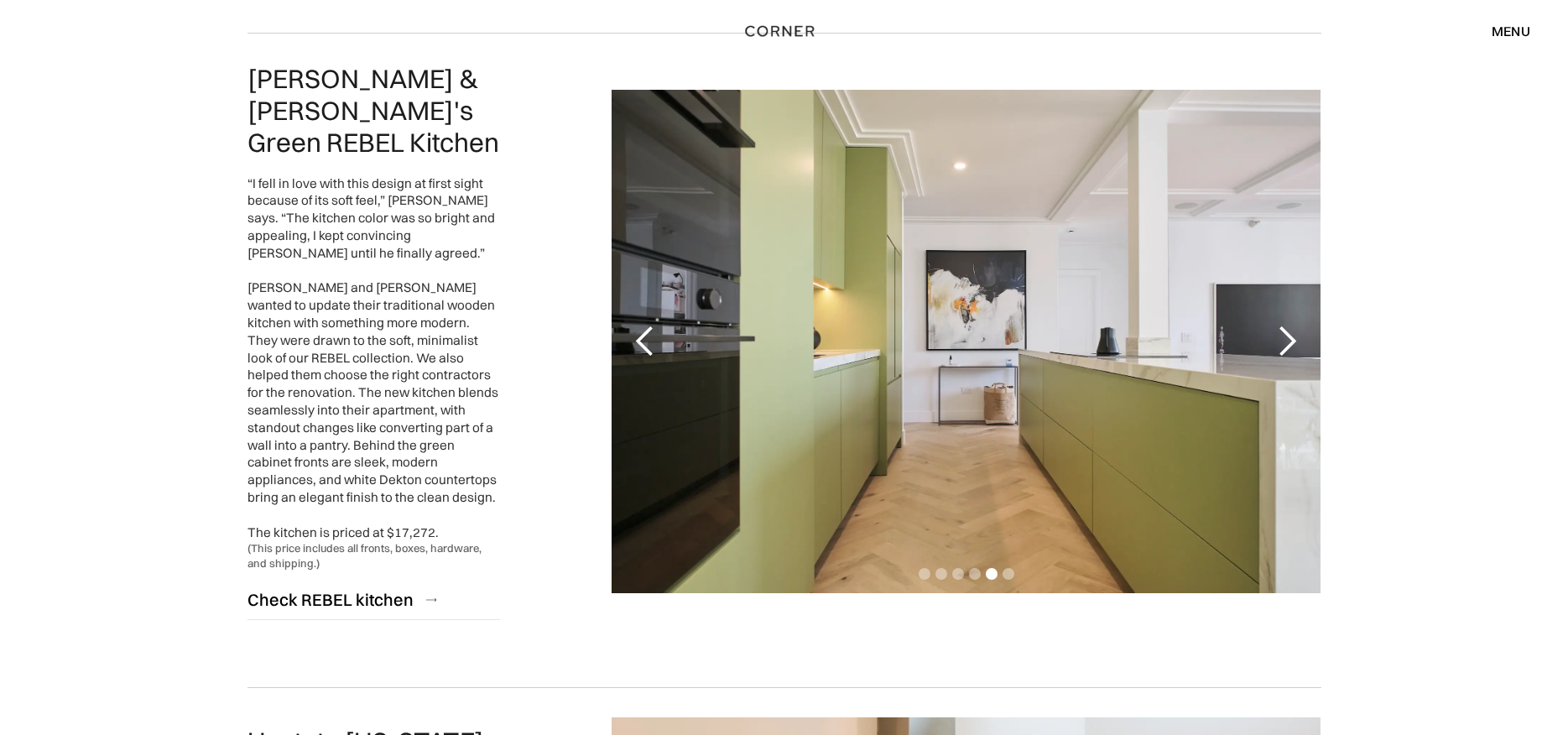
click at [1283, 324] on div "next slide" at bounding box center [1286, 341] width 33 height 33
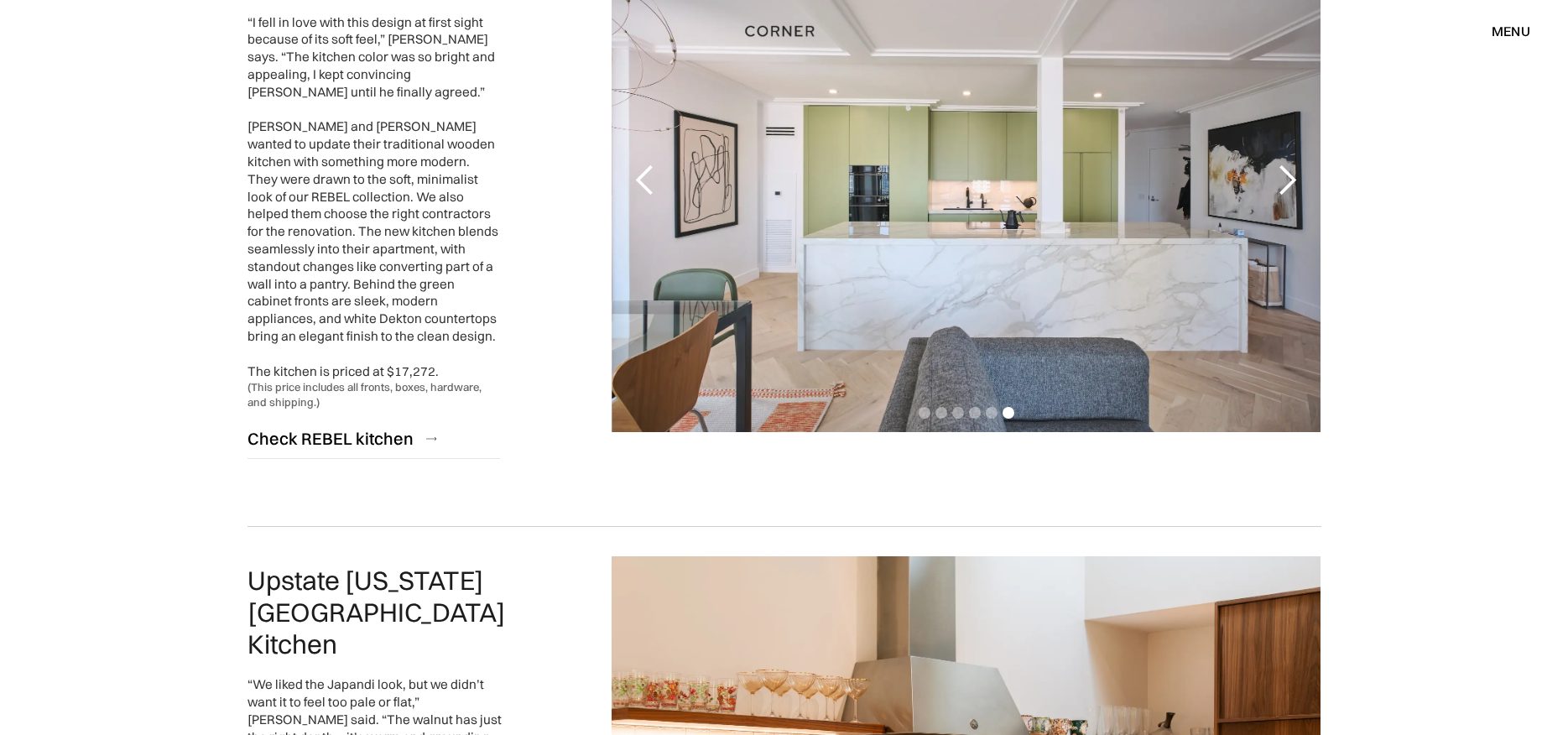
scroll to position [3270, 0]
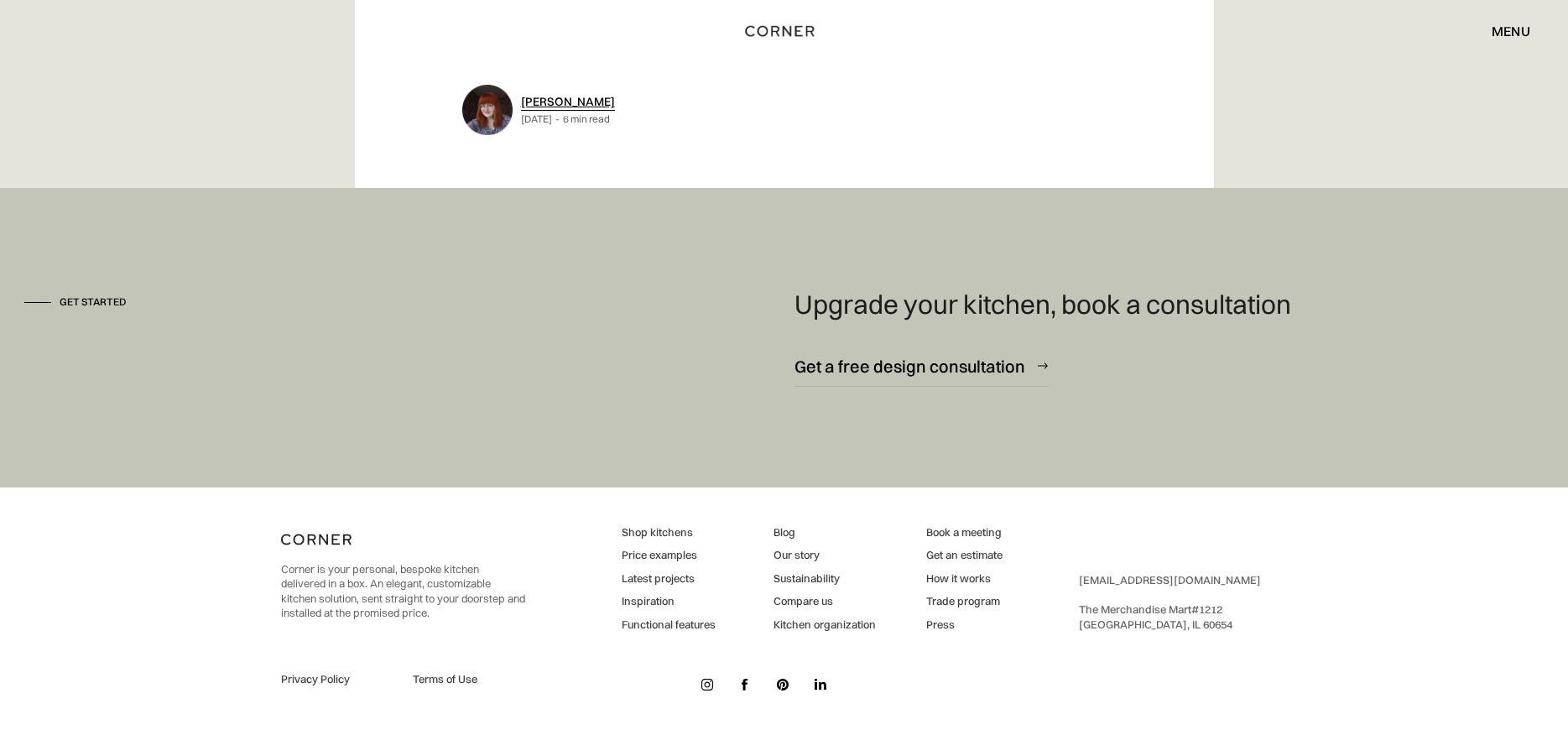
scroll to position [8700, 0]
